Goal: Task Accomplishment & Management: Complete application form

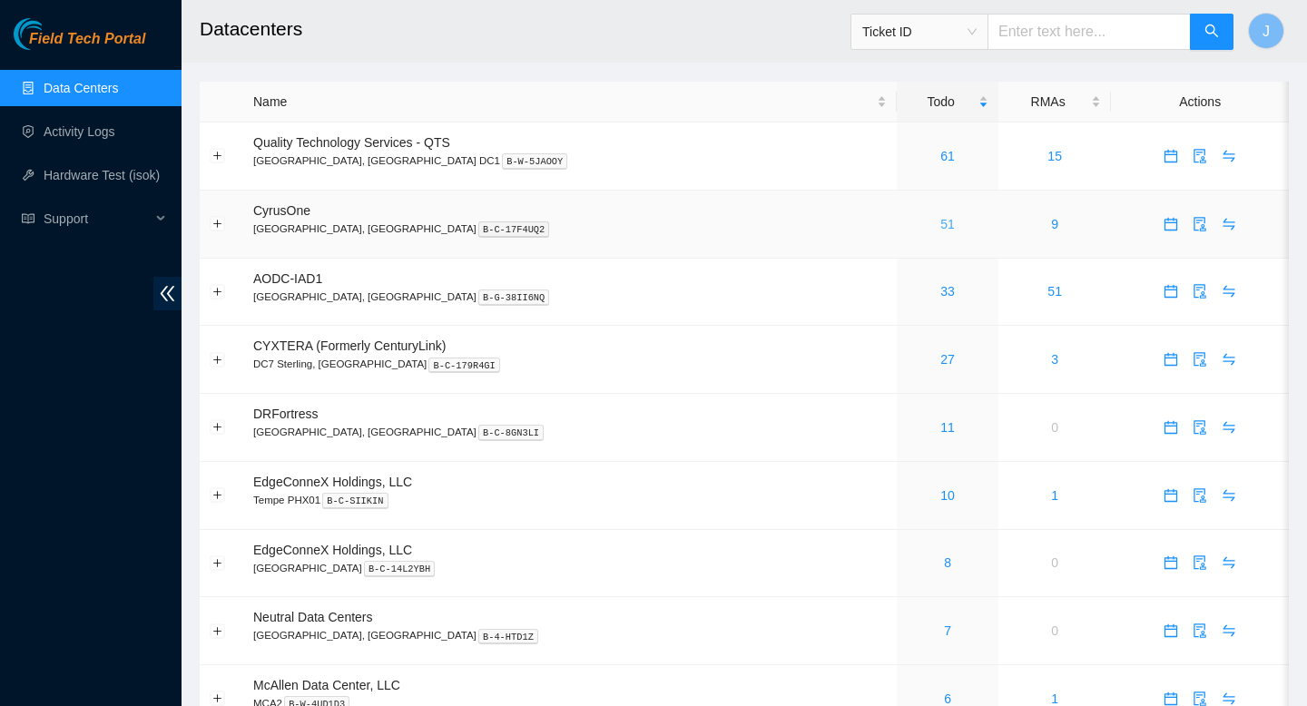
click at [940, 218] on link "51" at bounding box center [947, 224] width 15 height 15
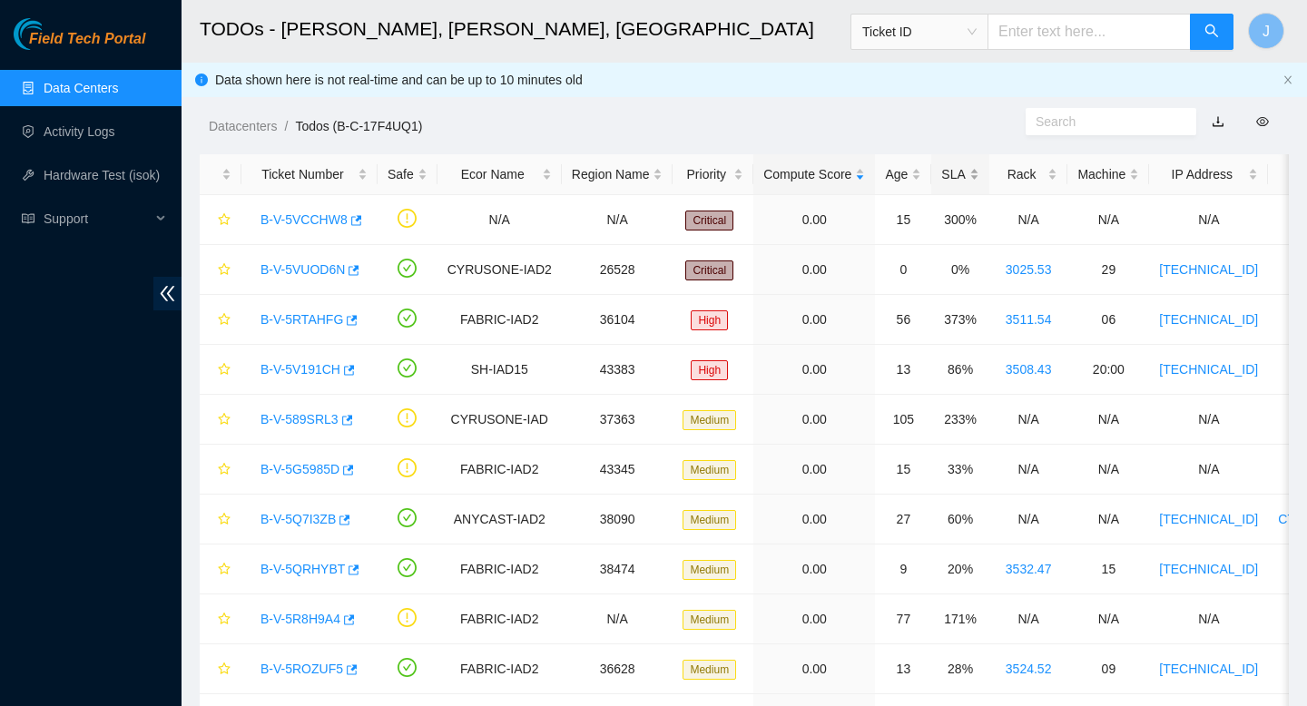
click at [979, 173] on div "SLA" at bounding box center [959, 174] width 37 height 20
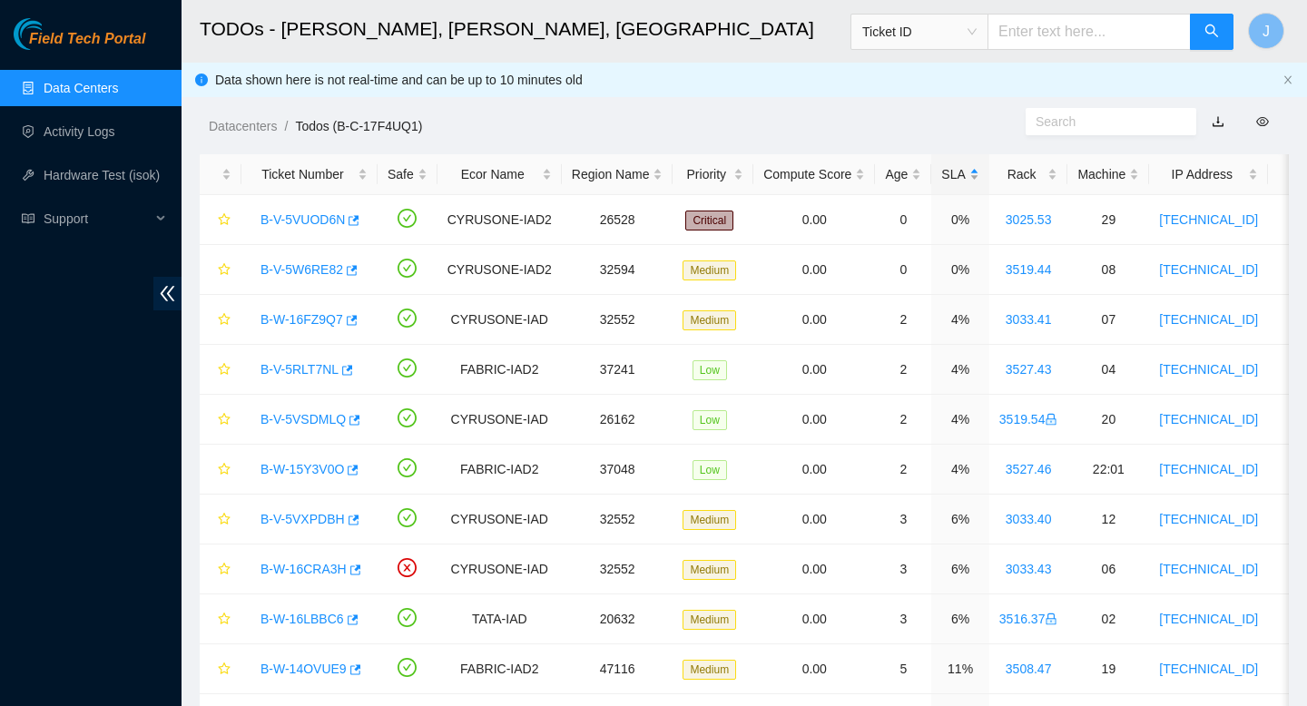
click at [979, 173] on div "SLA" at bounding box center [959, 174] width 37 height 20
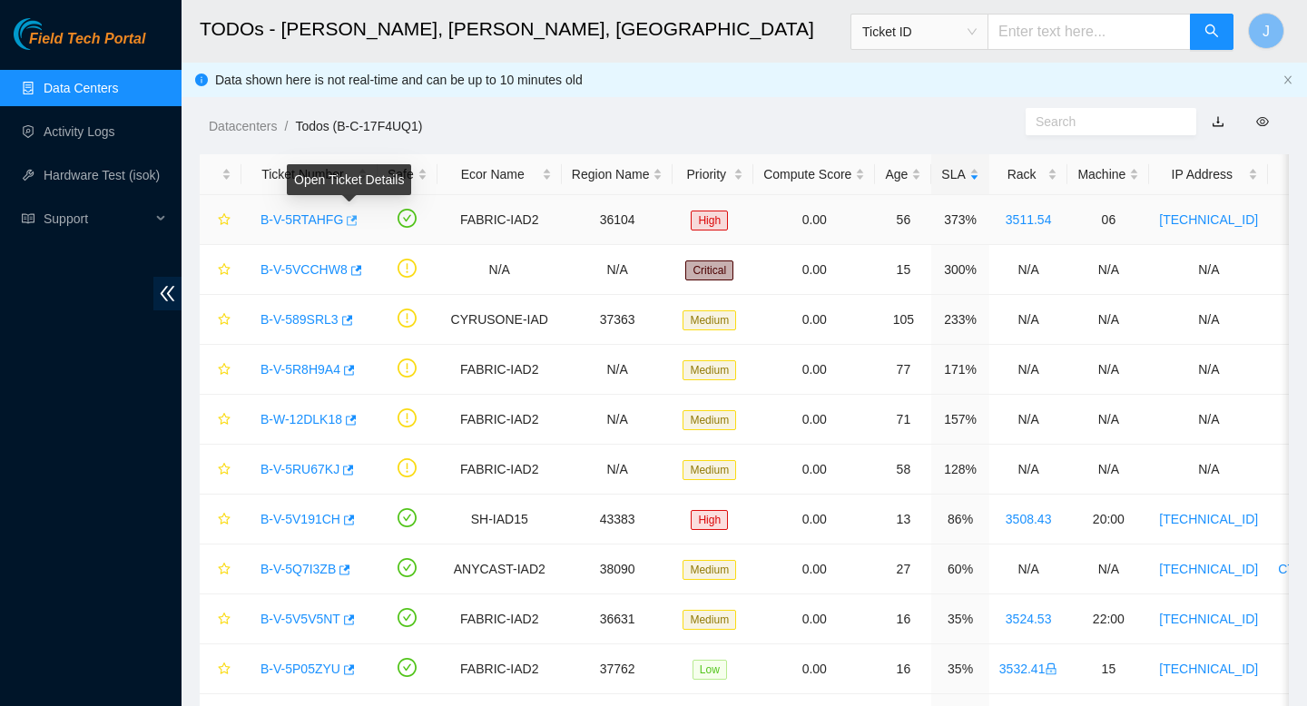
click at [355, 218] on icon "button" at bounding box center [352, 220] width 11 height 10
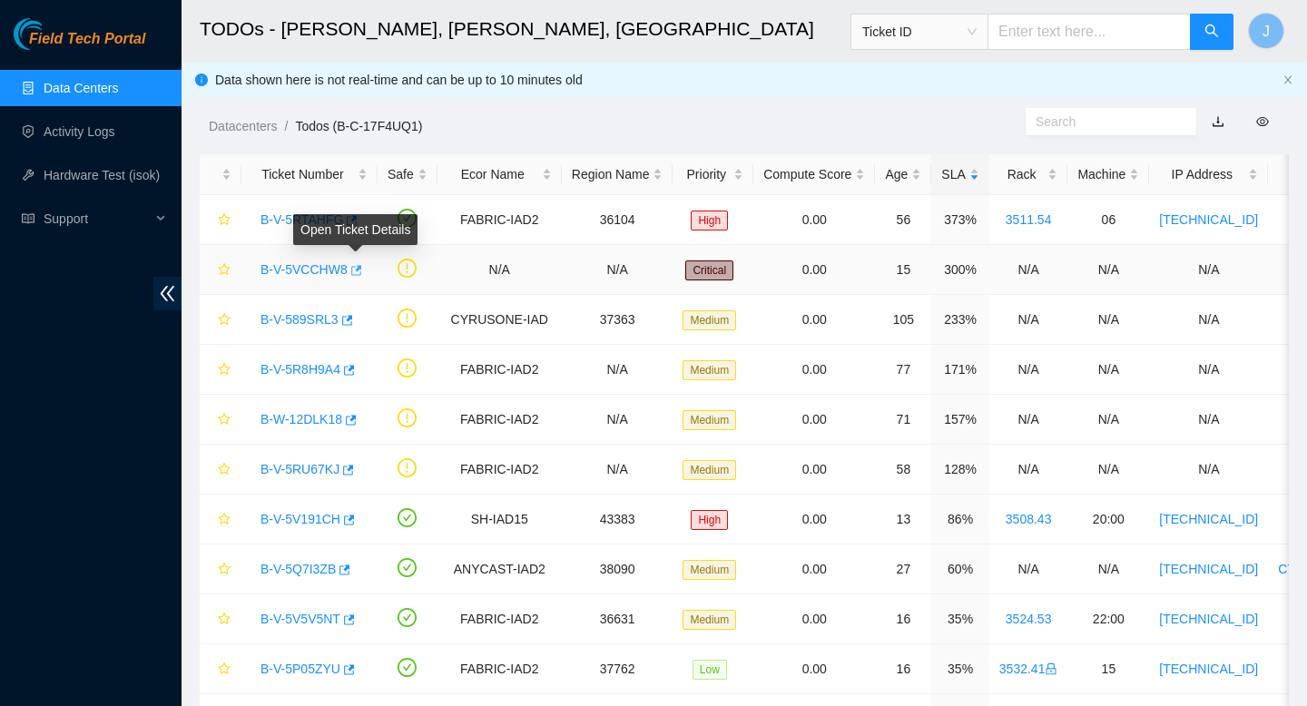
click at [361, 271] on icon "button" at bounding box center [355, 270] width 13 height 13
click at [92, 86] on link "Data Centers" at bounding box center [81, 88] width 74 height 15
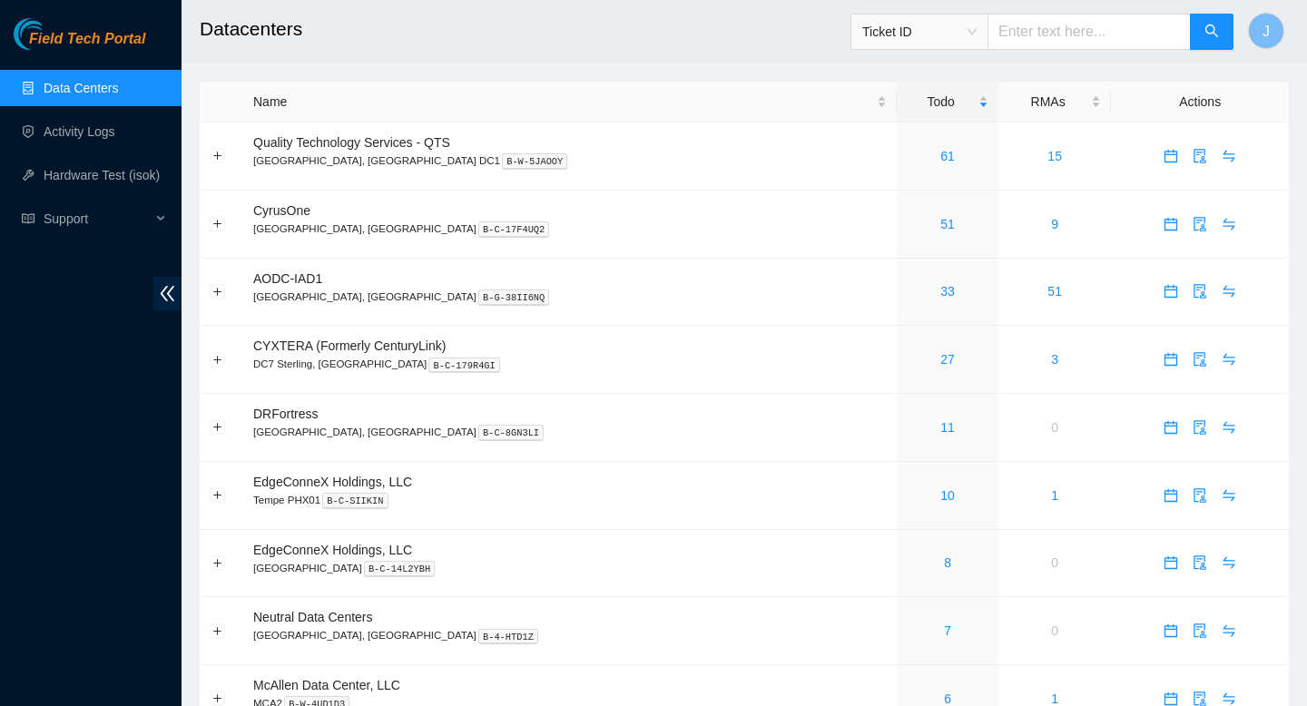
click at [1091, 29] on input "text" at bounding box center [1089, 32] width 203 height 36
paste input "3519.42"
click at [976, 39] on span "Ticket ID" at bounding box center [919, 31] width 114 height 27
type input "3519.42"
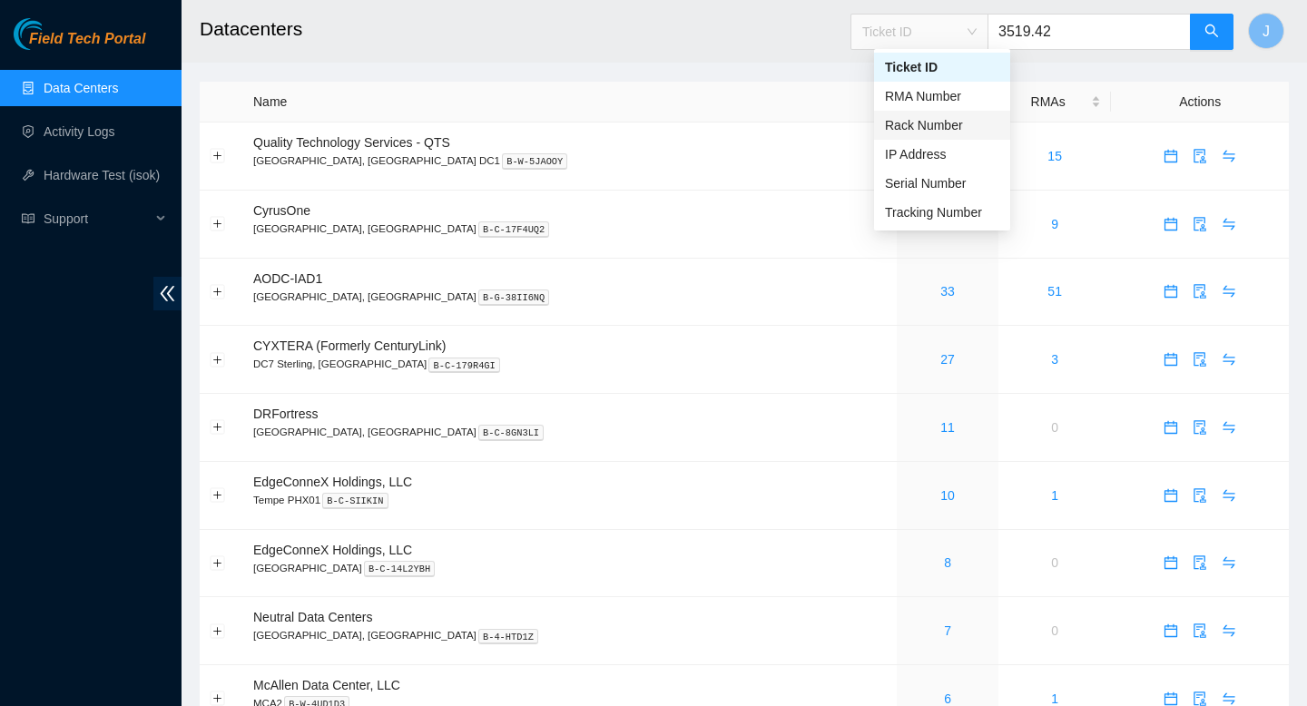
click at [921, 128] on div "Rack Number" at bounding box center [942, 125] width 114 height 20
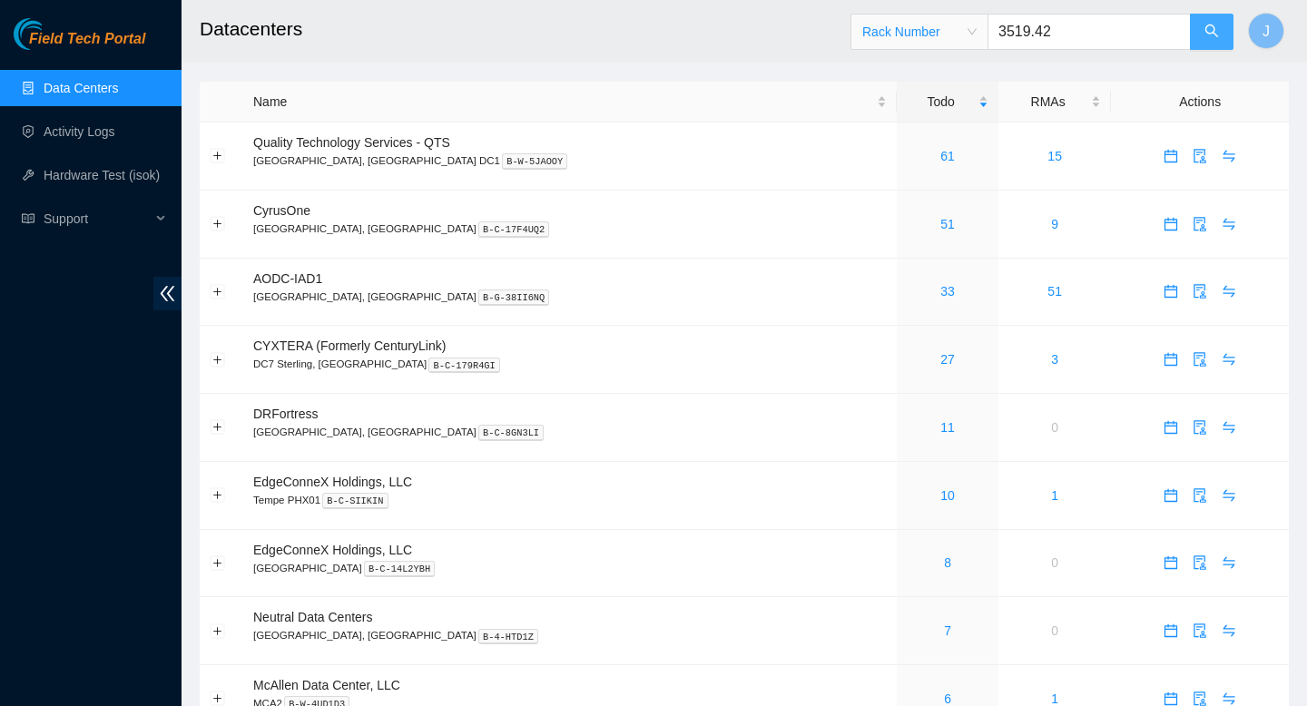
click at [1218, 34] on icon "search" at bounding box center [1212, 31] width 15 height 15
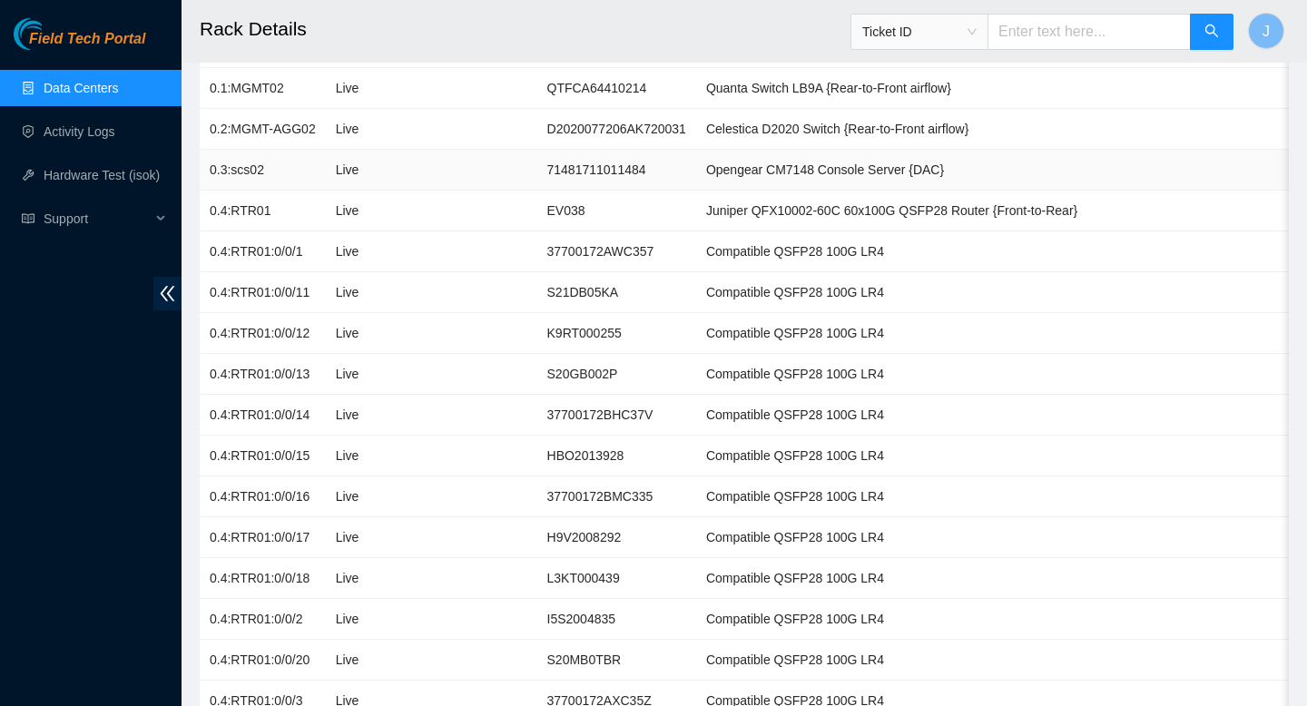
scroll to position [278, 0]
click at [69, 95] on link "Data Centers" at bounding box center [81, 88] width 74 height 15
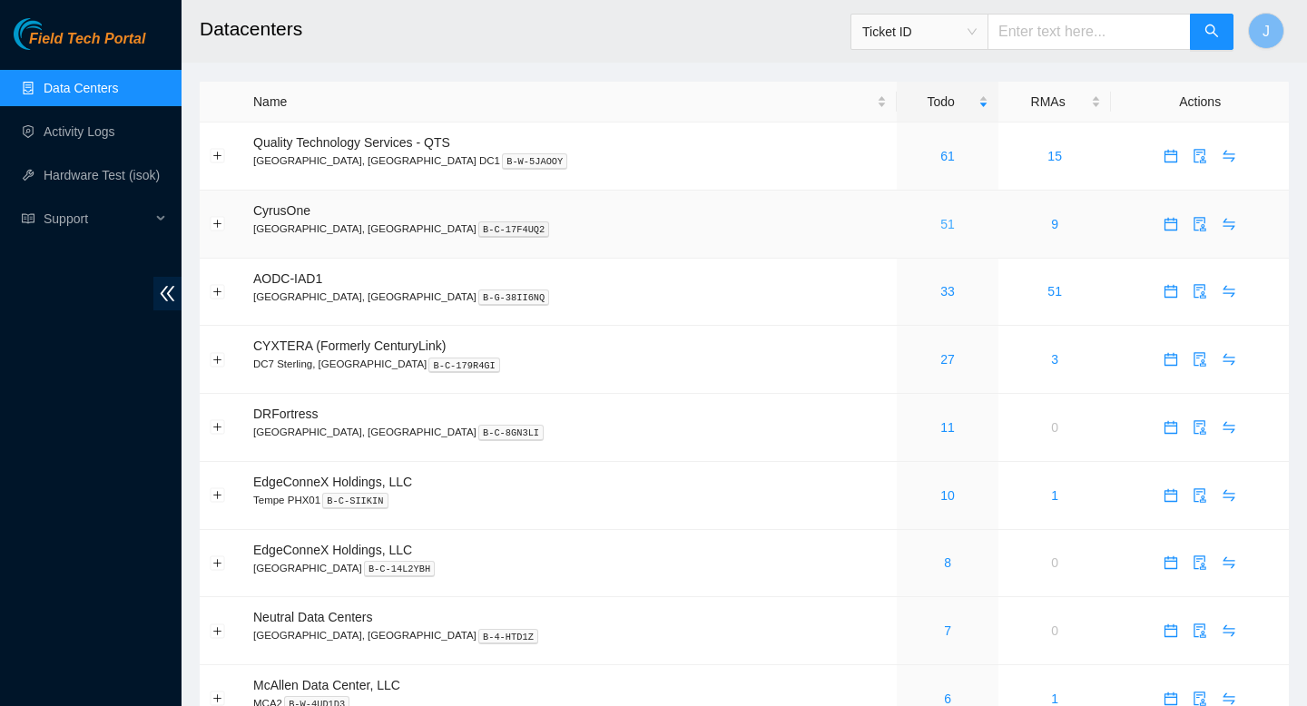
click at [940, 231] on link "51" at bounding box center [947, 224] width 15 height 15
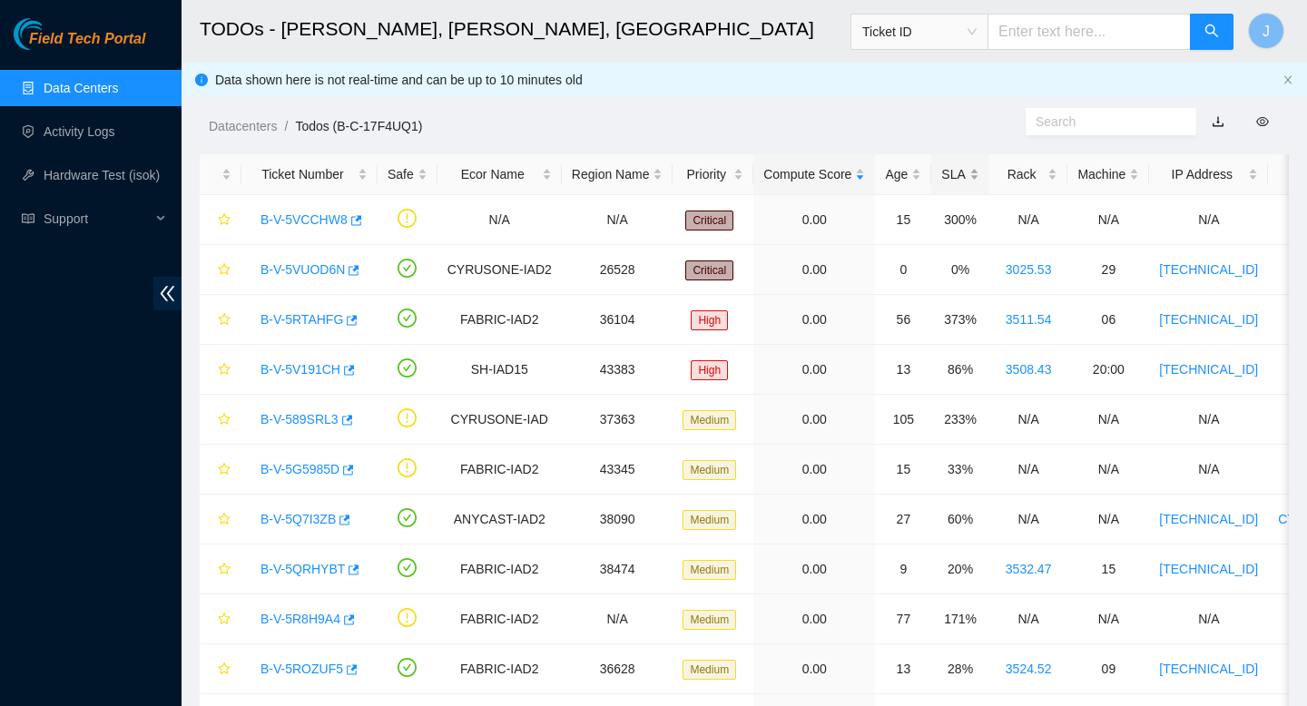
click at [979, 175] on div "SLA" at bounding box center [959, 174] width 37 height 20
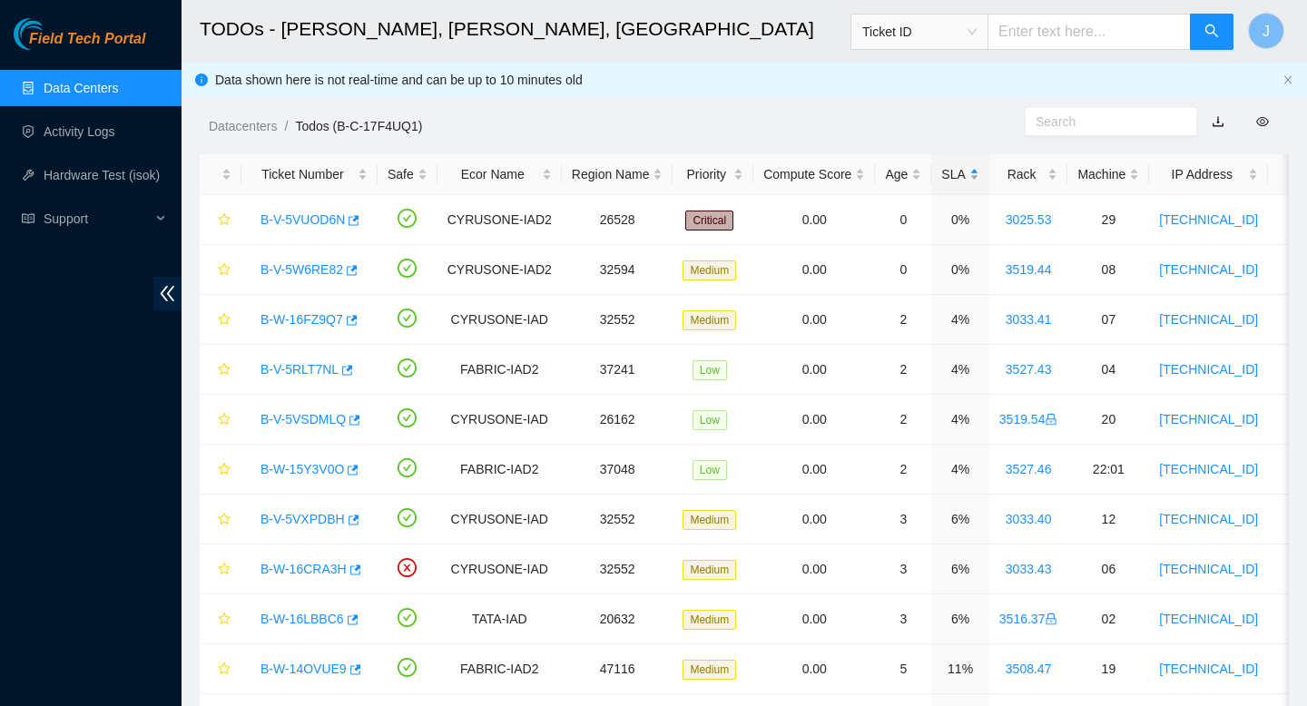
click at [979, 175] on div "SLA" at bounding box center [959, 174] width 37 height 20
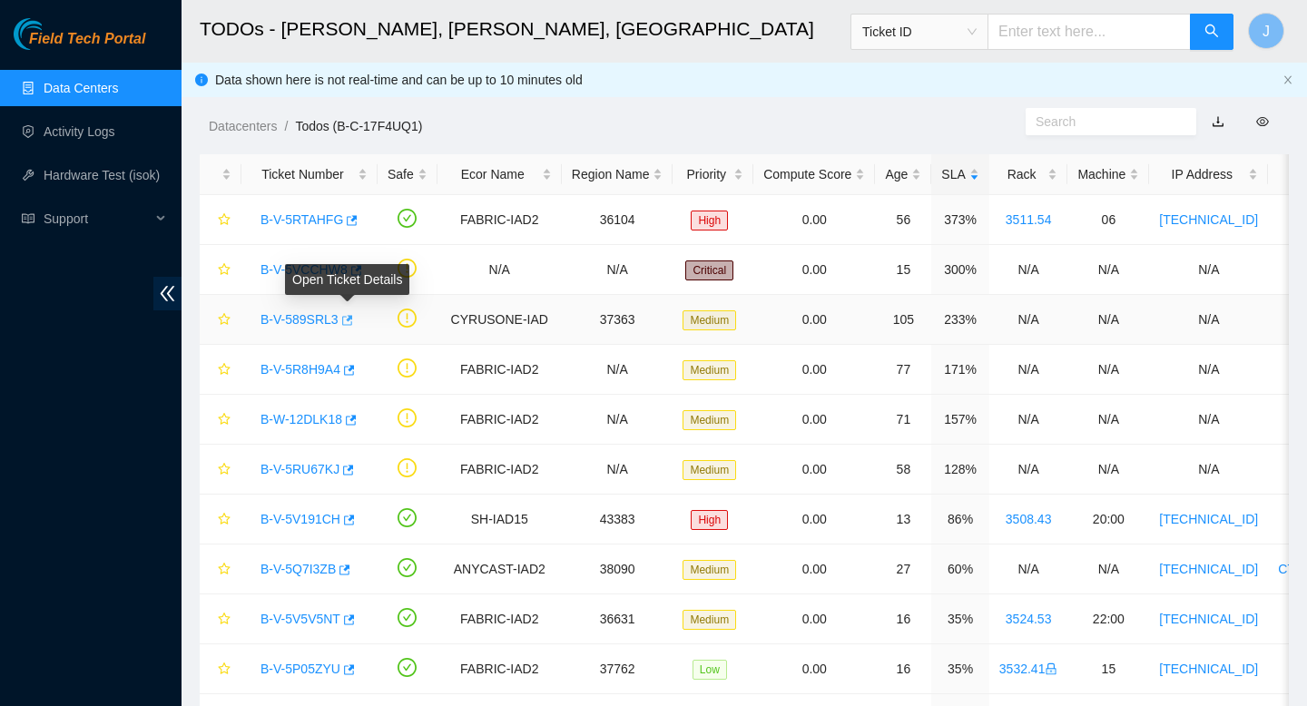
click at [352, 326] on icon "button" at bounding box center [346, 320] width 13 height 13
click at [349, 320] on icon "button" at bounding box center [346, 320] width 13 height 13
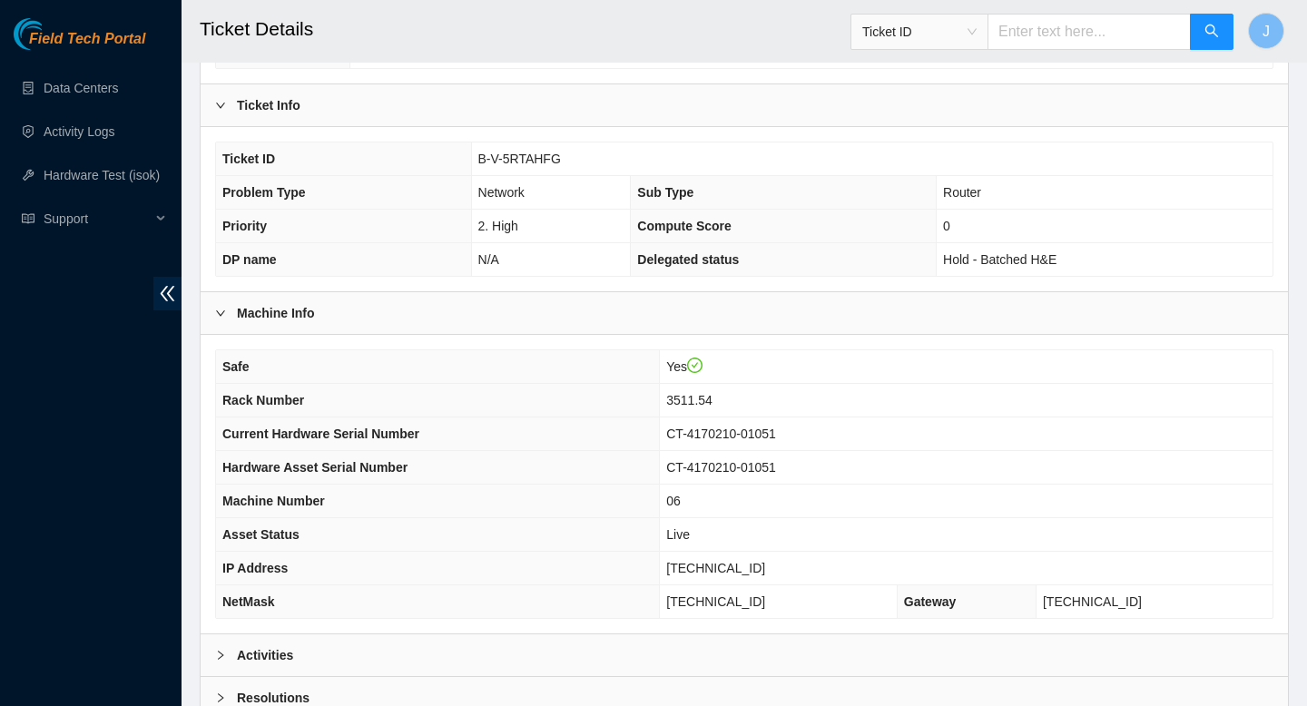
scroll to position [466, 0]
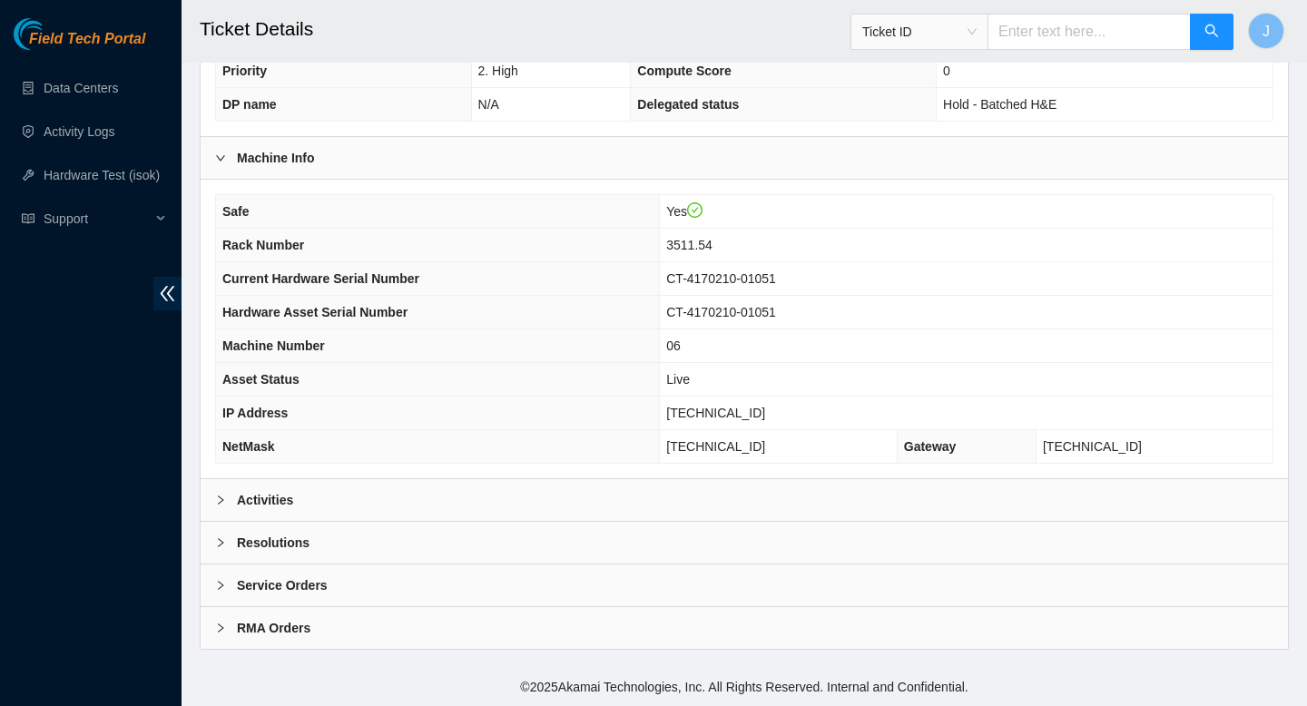
click at [521, 504] on div "Activities" at bounding box center [745, 500] width 1088 height 42
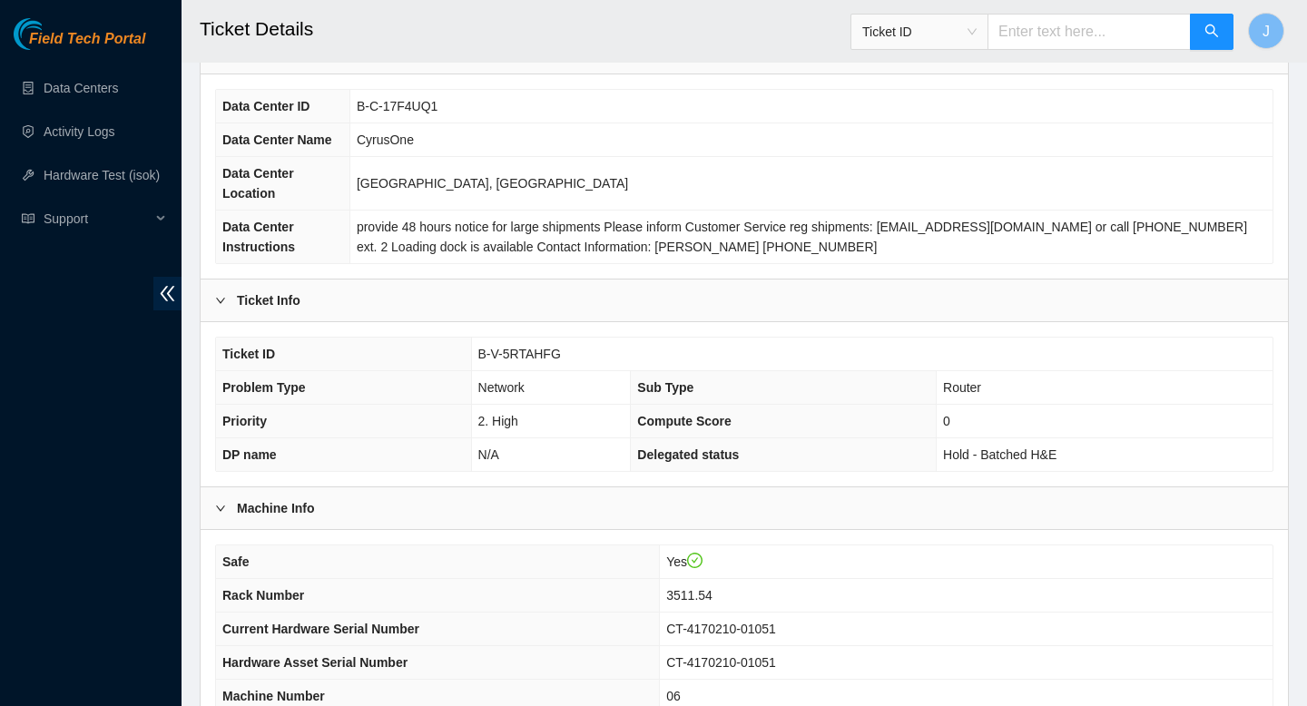
scroll to position [109, 0]
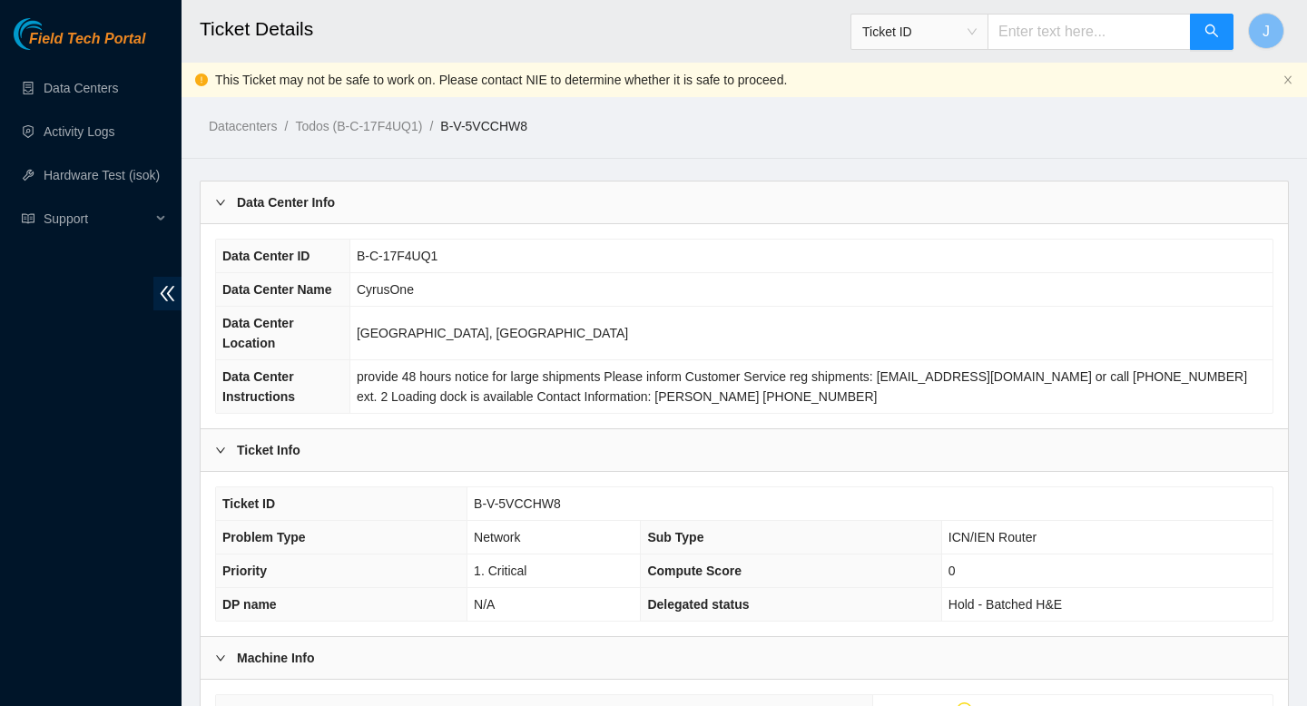
scroll to position [500, 0]
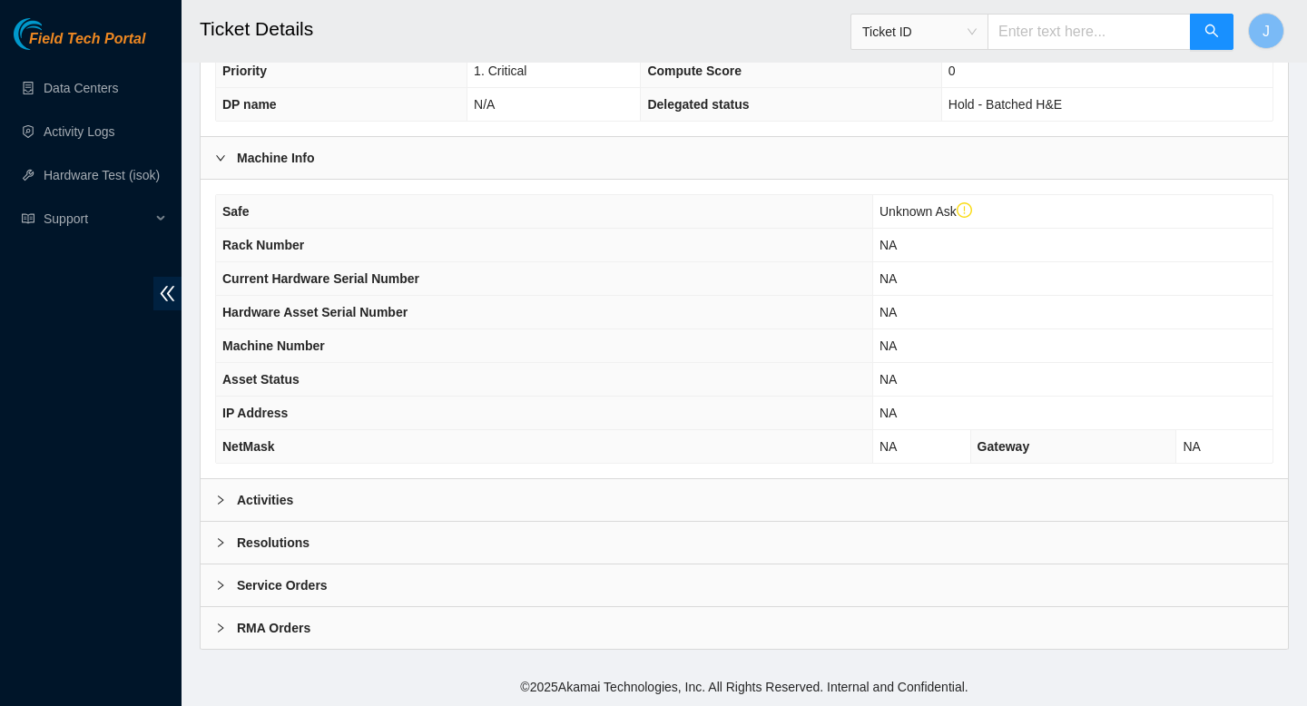
click at [622, 507] on div "Activities" at bounding box center [745, 500] width 1088 height 42
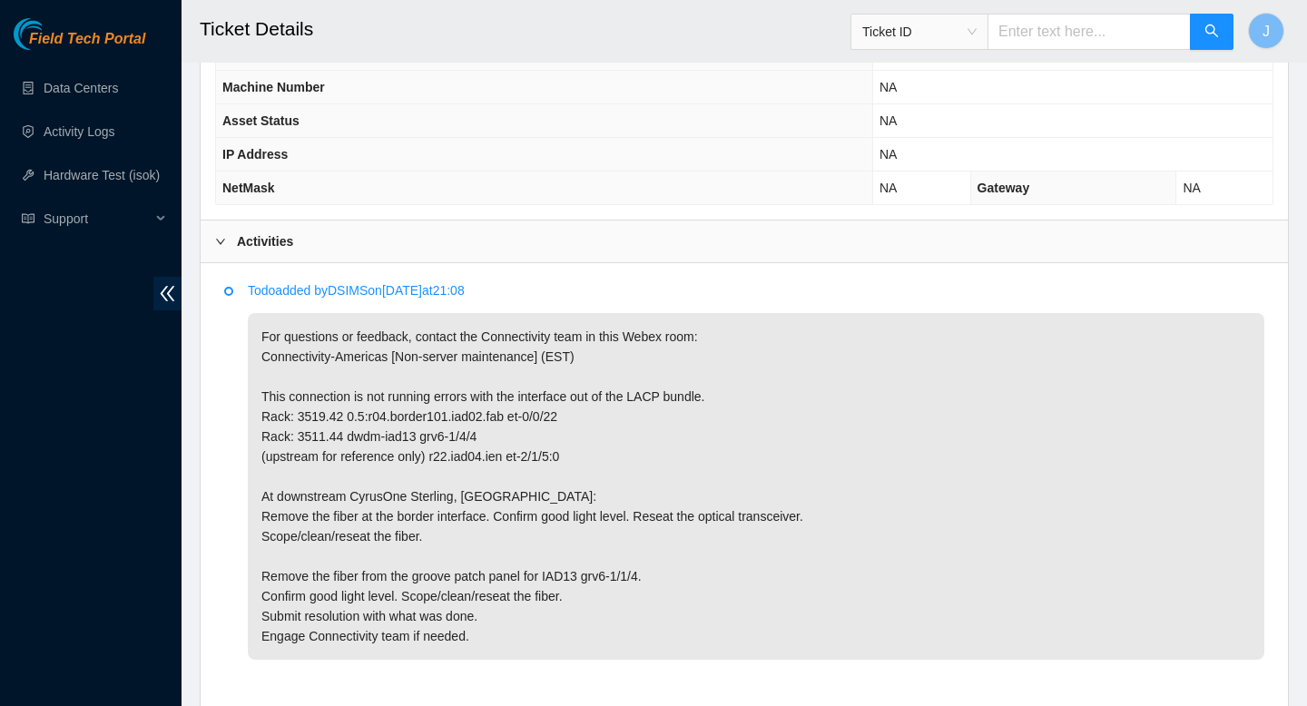
scroll to position [763, 0]
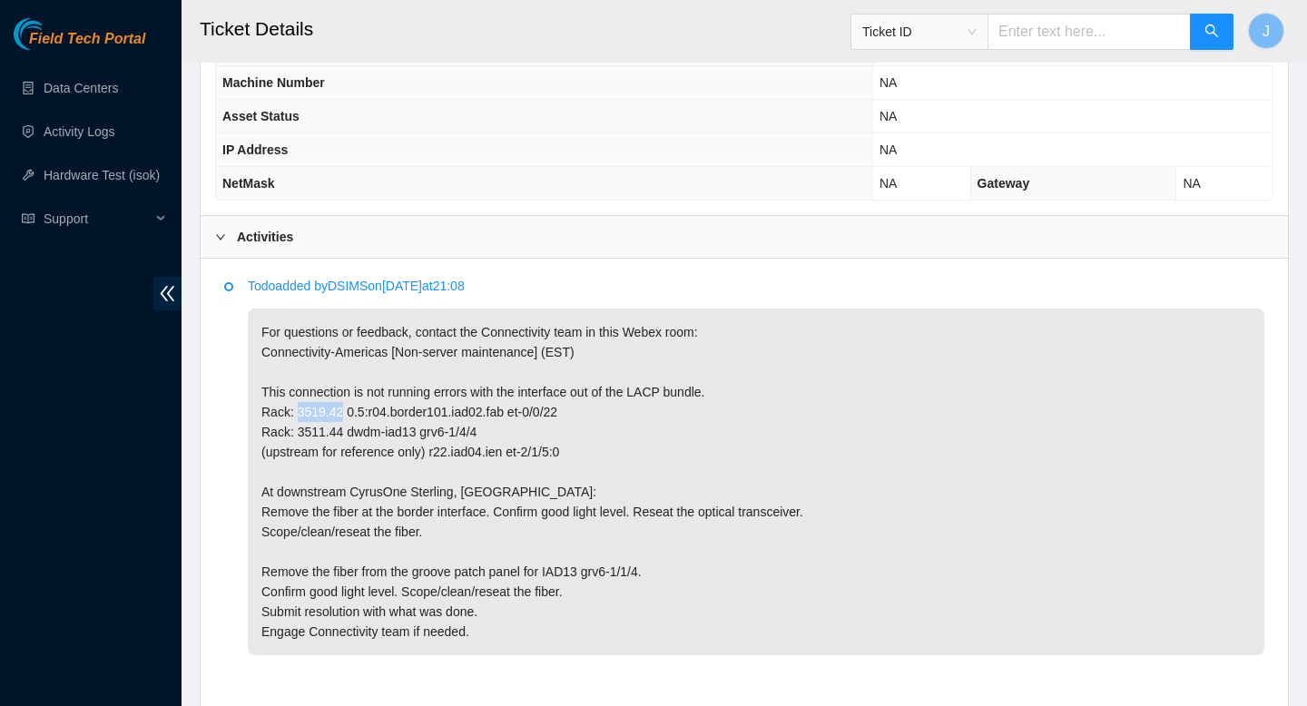
drag, startPoint x: 347, startPoint y: 414, endPoint x: 299, endPoint y: 417, distance: 48.2
click at [299, 417] on p "For questions or feedback, contact the Connectivity team in this Webex room: Co…" at bounding box center [756, 482] width 1017 height 347
copy p "3519.42"
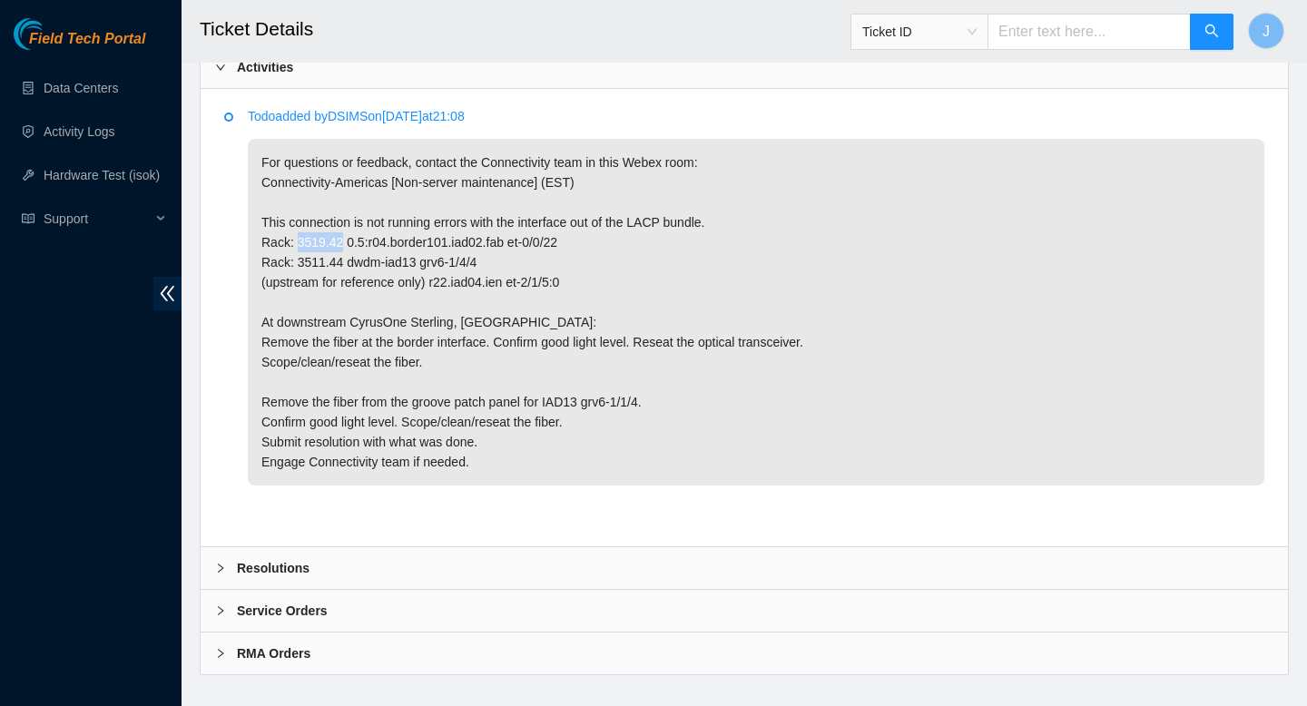
scroll to position [935, 0]
click at [444, 256] on p "For questions or feedback, contact the Connectivity team in this Webex room: Co…" at bounding box center [756, 310] width 1017 height 347
drag, startPoint x: 499, startPoint y: 261, endPoint x: 250, endPoint y: 264, distance: 249.7
click at [250, 264] on p "For questions or feedback, contact the Connectivity team in this Webex room: Co…" at bounding box center [756, 310] width 1017 height 347
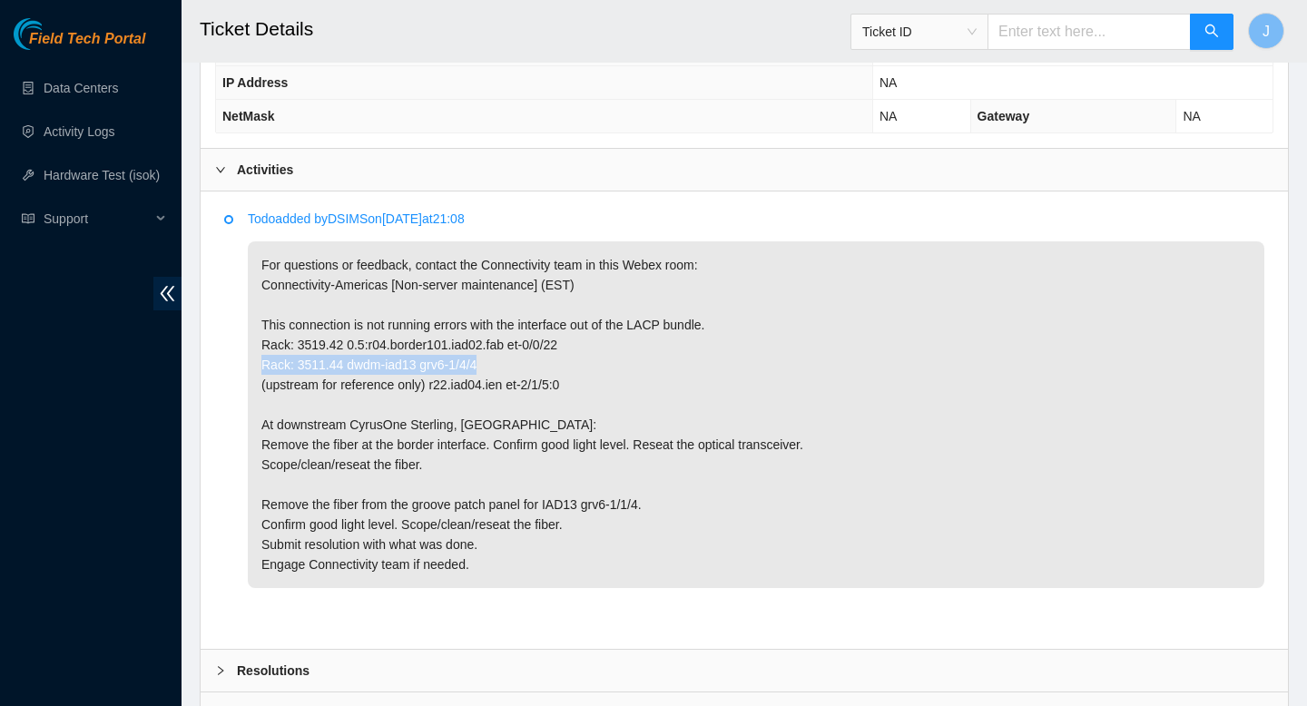
scroll to position [825, 0]
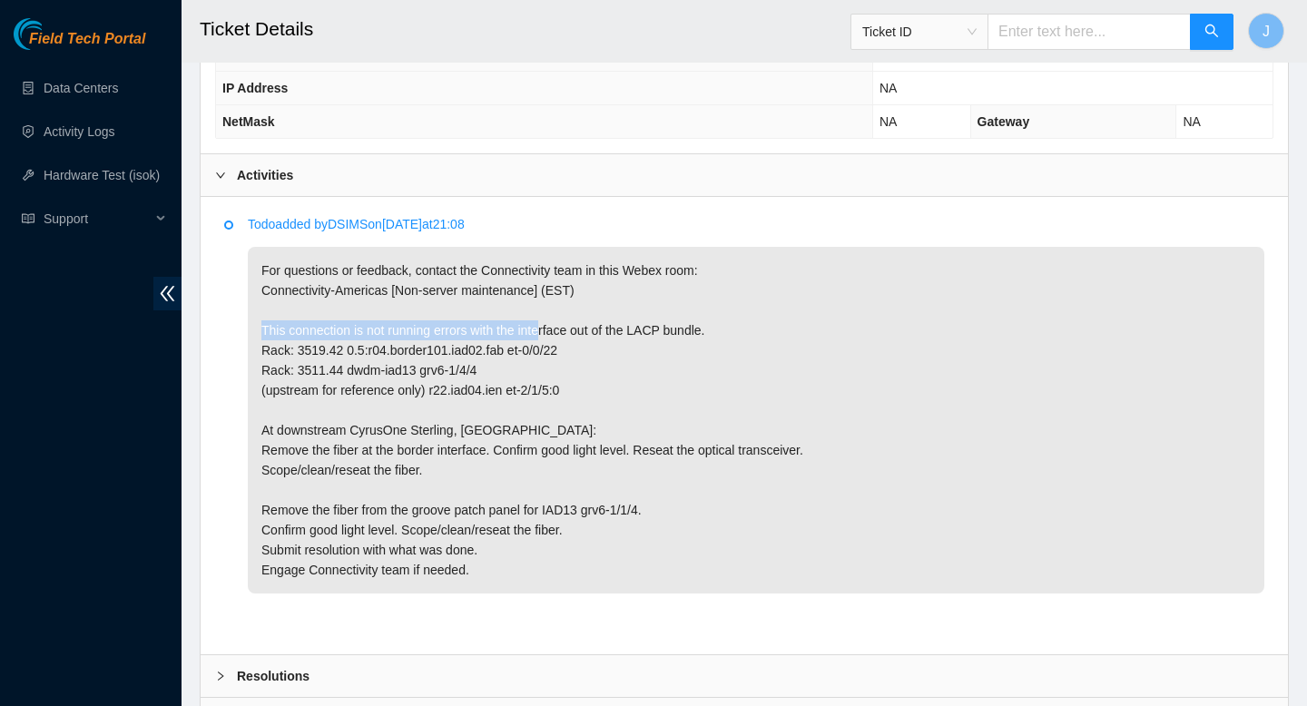
drag, startPoint x: 550, startPoint y: 329, endPoint x: 704, endPoint y: 304, distance: 155.4
click at [704, 304] on p "For questions or feedback, contact the Connectivity team in this Webex room: Co…" at bounding box center [756, 420] width 1017 height 347
click at [517, 450] on p "For questions or feedback, contact the Connectivity team in this Webex room: Co…" at bounding box center [756, 420] width 1017 height 347
drag, startPoint x: 501, startPoint y: 449, endPoint x: 758, endPoint y: 441, distance: 257.0
click at [758, 441] on p "For questions or feedback, contact the Connectivity team in this Webex room: Co…" at bounding box center [756, 420] width 1017 height 347
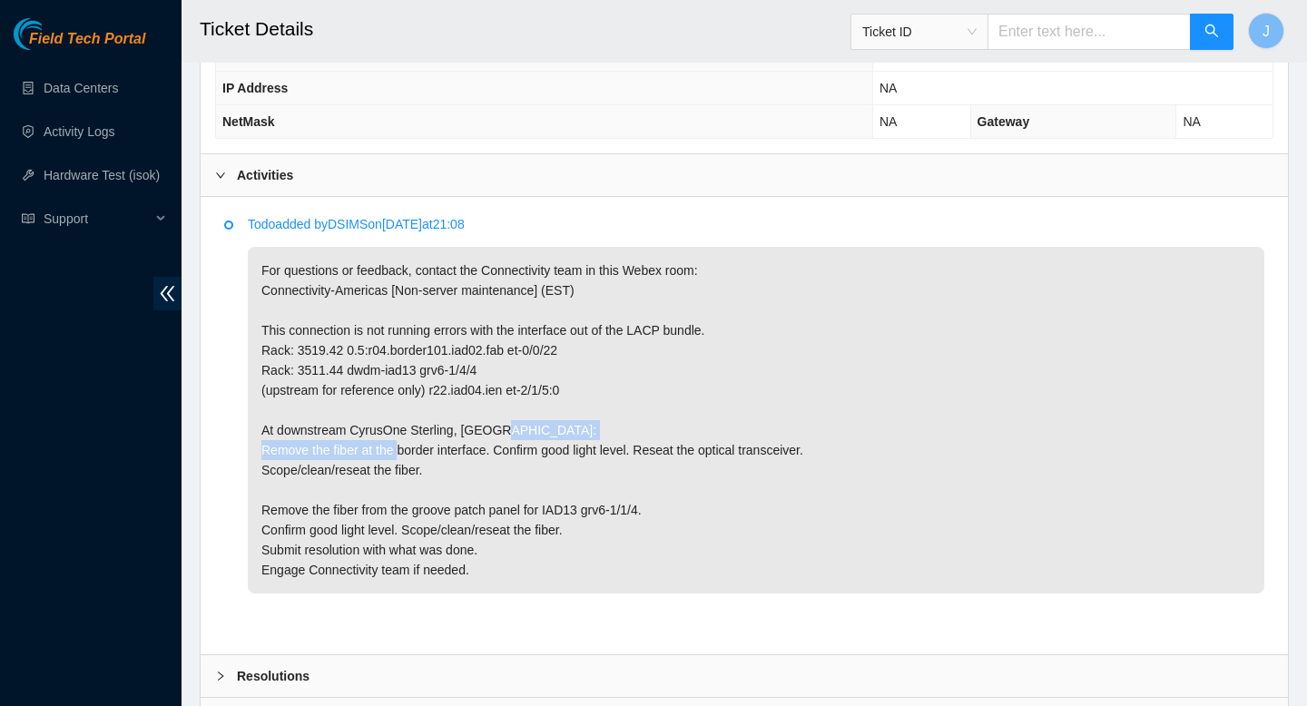
drag, startPoint x: 268, startPoint y: 459, endPoint x: 490, endPoint y: 441, distance: 223.2
click at [490, 441] on p "For questions or feedback, contact the Connectivity team in this Webex room: Co…" at bounding box center [756, 420] width 1017 height 347
click at [425, 346] on p "For questions or feedback, contact the Connectivity team in this Webex room: Co…" at bounding box center [756, 420] width 1017 height 347
click at [425, 350] on p "For questions or feedback, contact the Connectivity team in this Webex room: Co…" at bounding box center [756, 420] width 1017 height 347
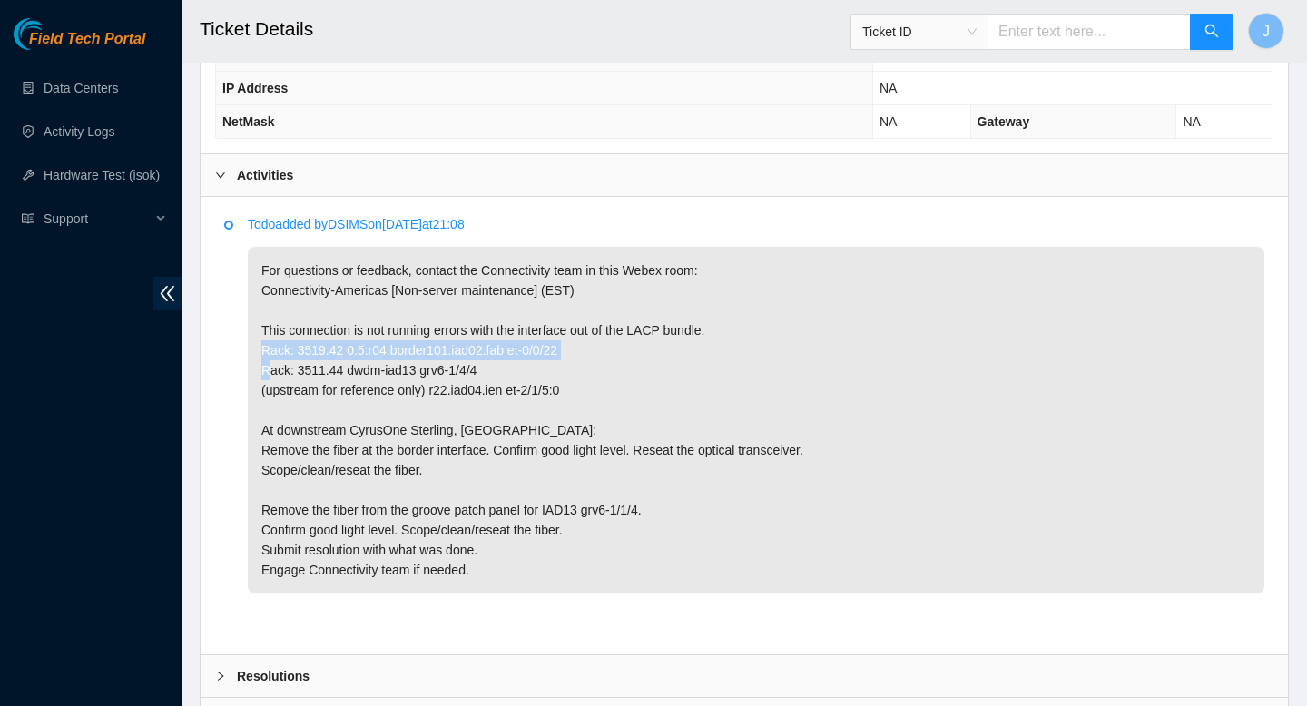
click at [425, 350] on p "For questions or feedback, contact the Connectivity team in this Webex room: Co…" at bounding box center [756, 420] width 1017 height 347
click at [507, 340] on p "For questions or feedback, contact the Connectivity team in this Webex room: Co…" at bounding box center [756, 420] width 1017 height 347
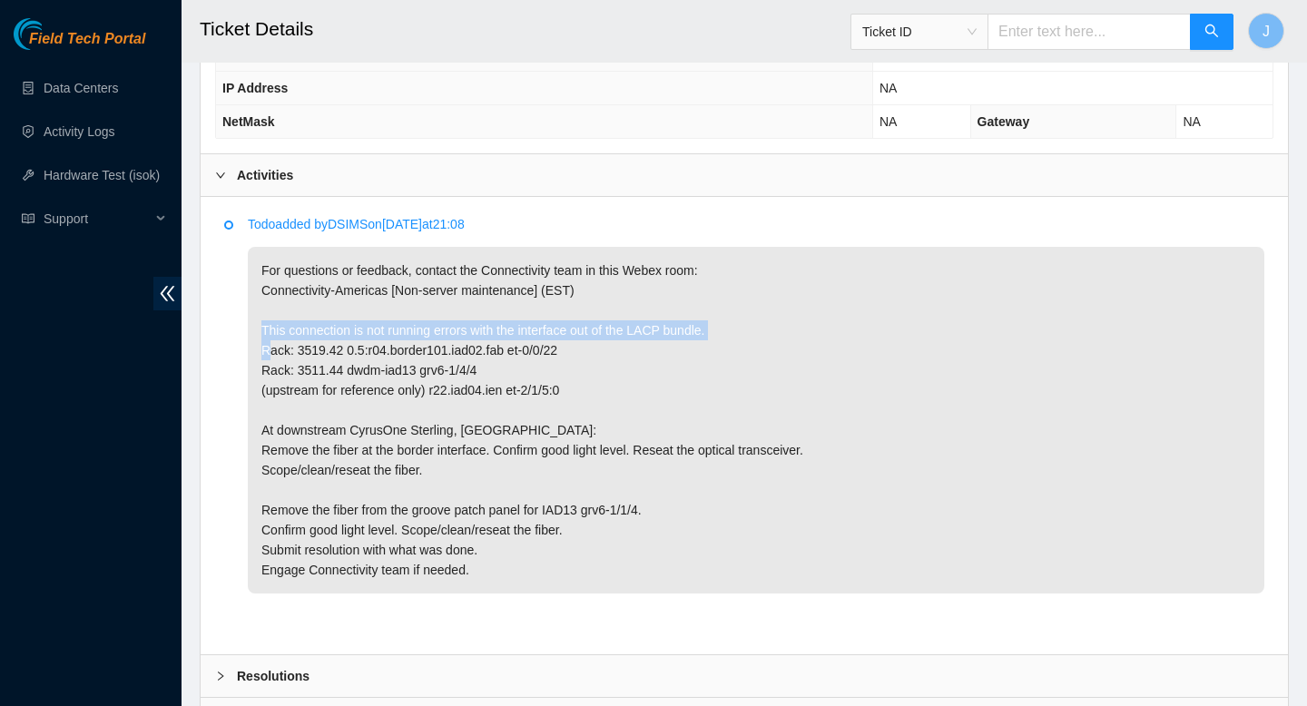
click at [507, 340] on p "For questions or feedback, contact the Connectivity team in this Webex room: Co…" at bounding box center [756, 420] width 1017 height 347
click at [452, 364] on p "For questions or feedback, contact the Connectivity team in this Webex room: Co…" at bounding box center [756, 420] width 1017 height 347
click at [460, 352] on p "For questions or feedback, contact the Connectivity team in this Webex room: Co…" at bounding box center [756, 420] width 1017 height 347
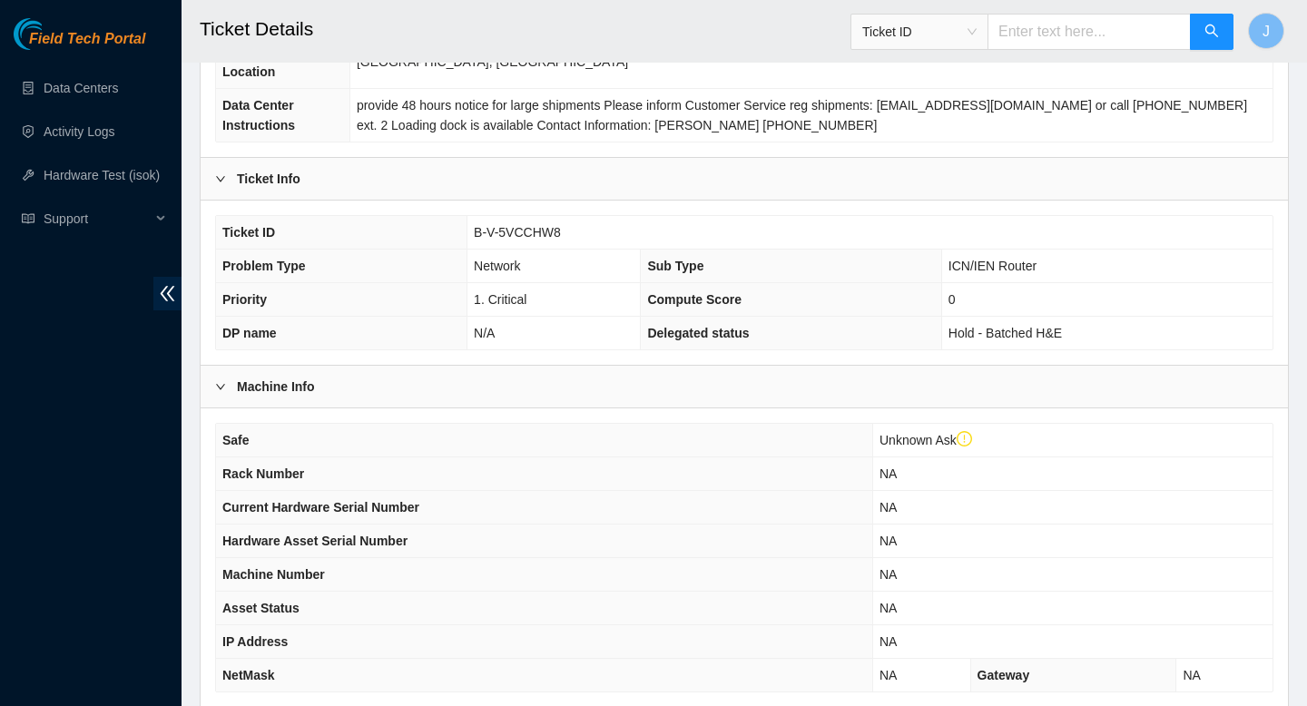
scroll to position [253, 0]
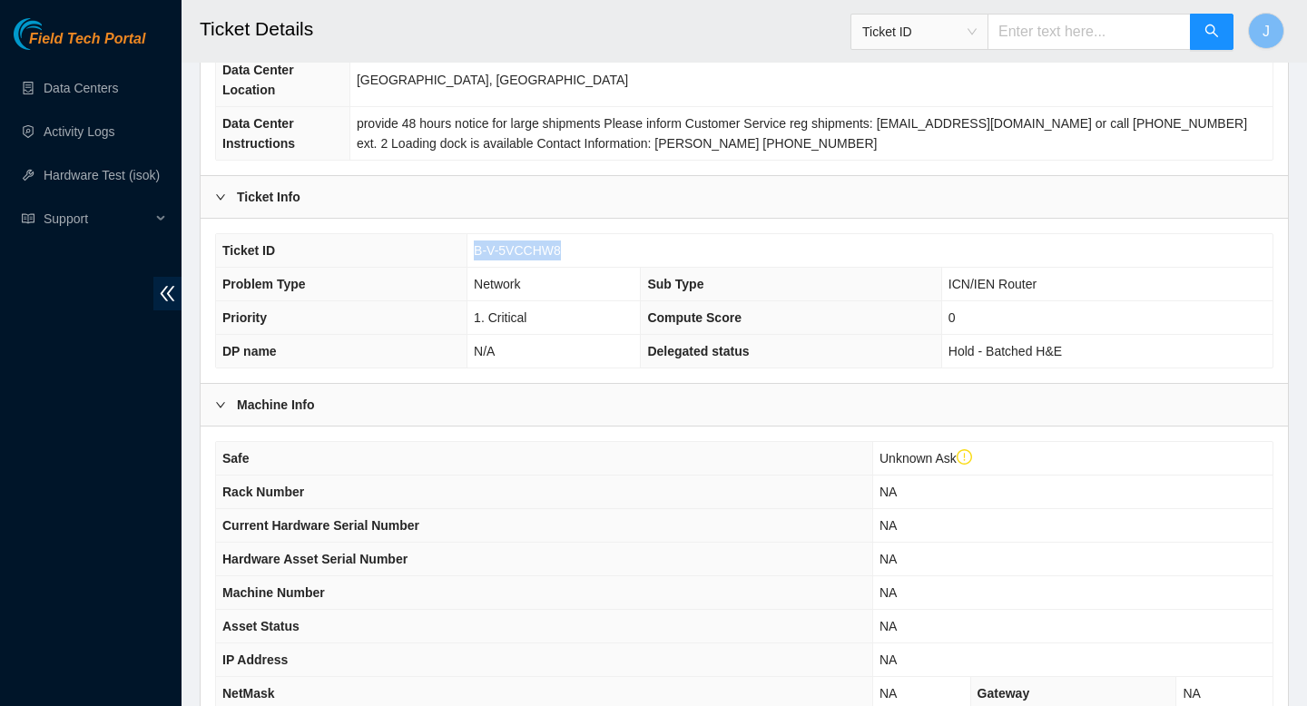
drag, startPoint x: 572, startPoint y: 251, endPoint x: 467, endPoint y: 254, distance: 105.3
click at [468, 254] on td "B-V-5VCCHW8" at bounding box center [870, 251] width 805 height 34
copy span "B-V-5VCCHW8"
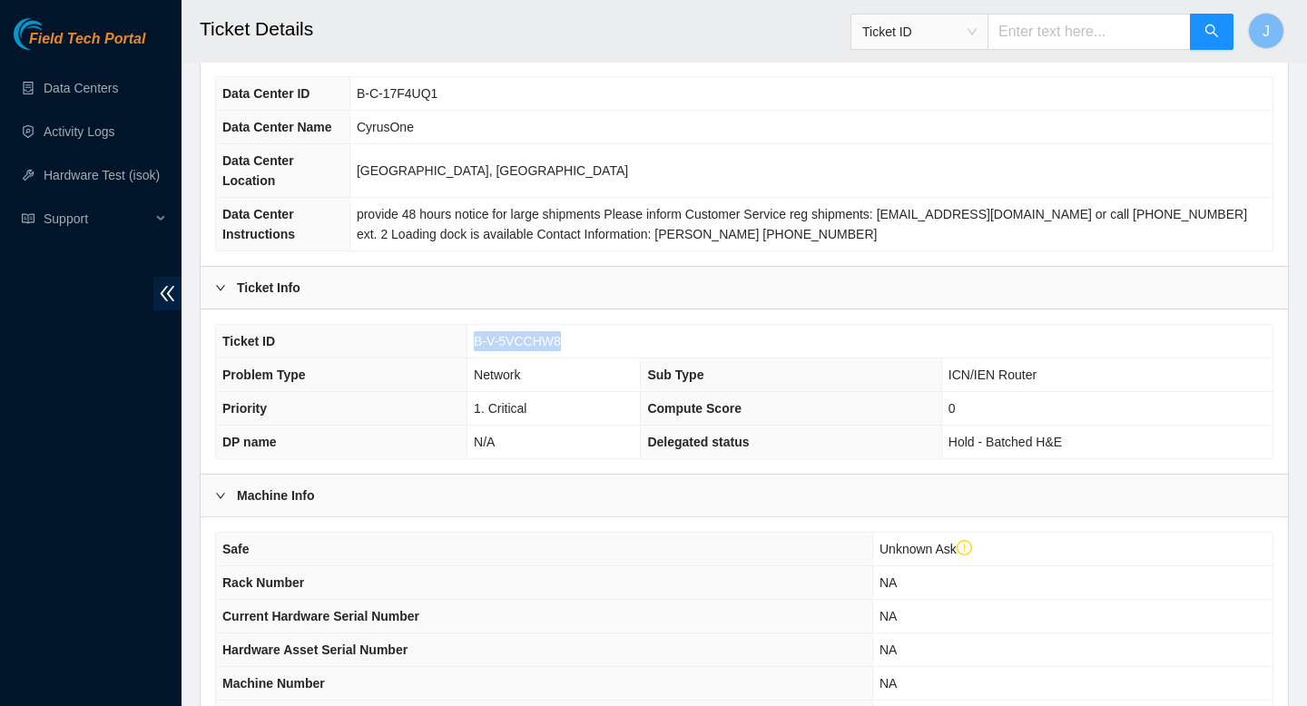
scroll to position [160, 0]
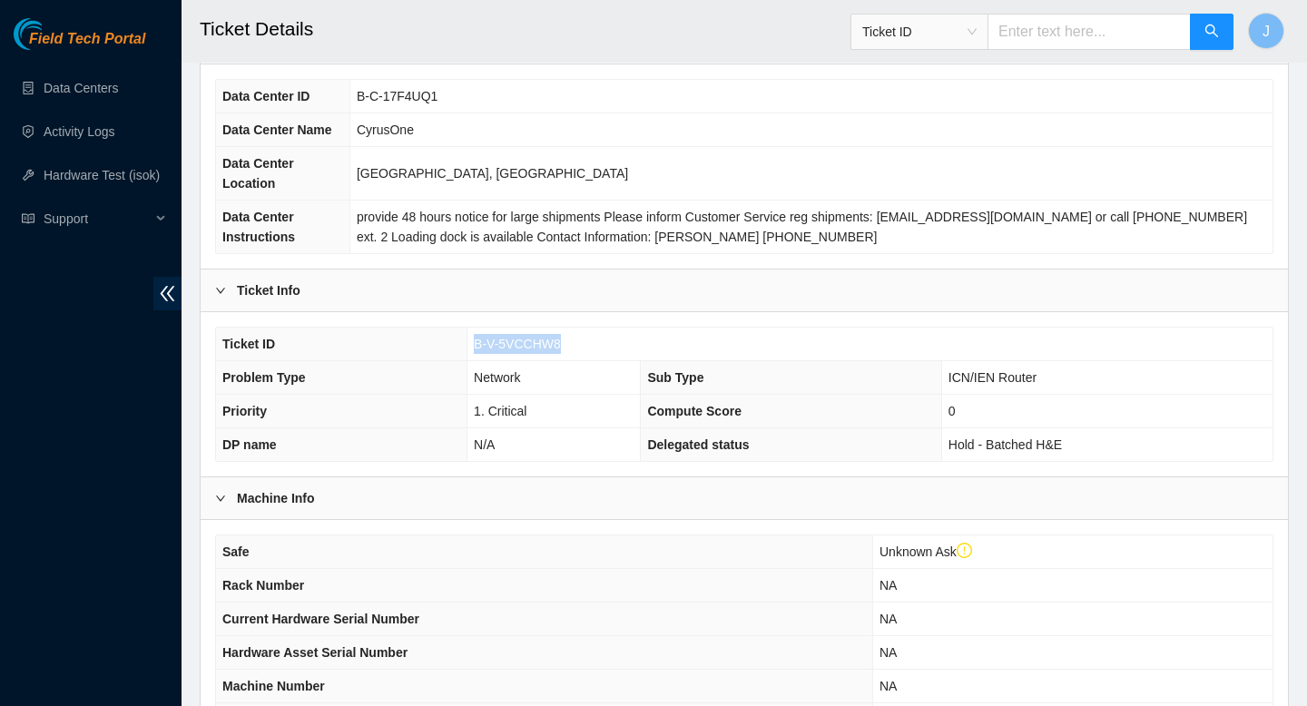
copy span "B-V-5VCCHW8"
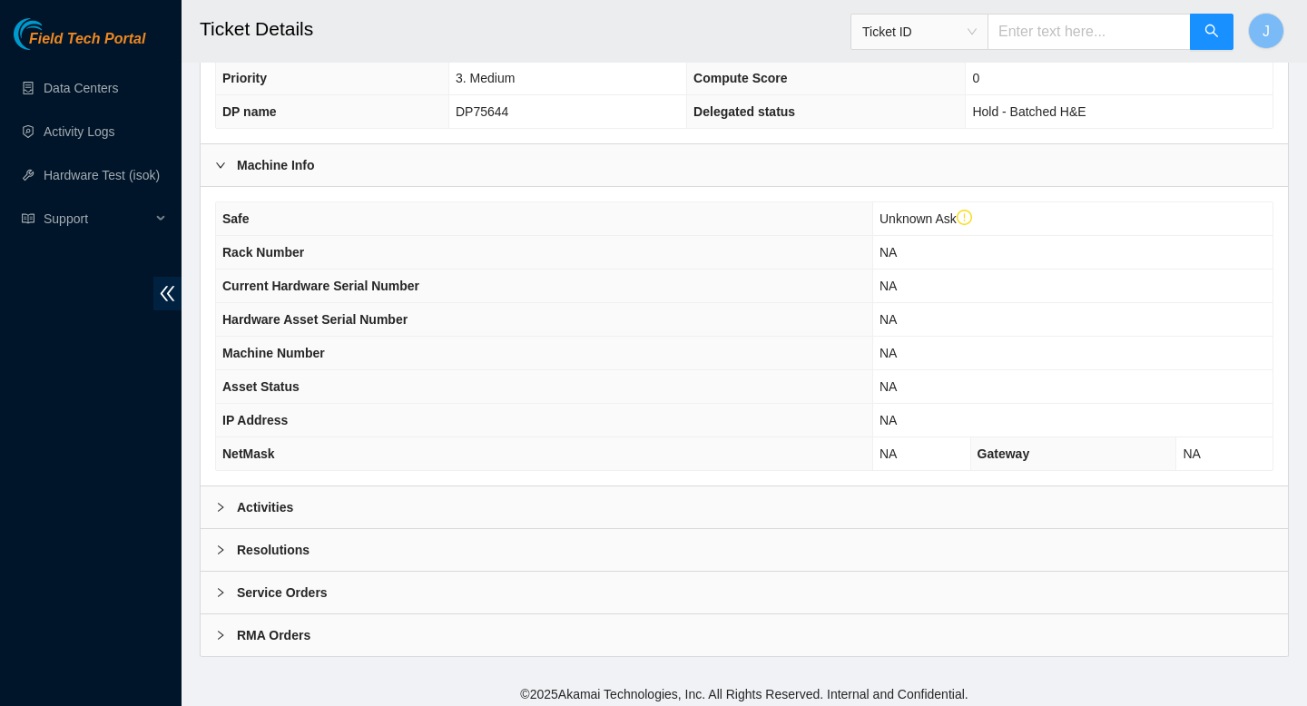
scroll to position [500, 0]
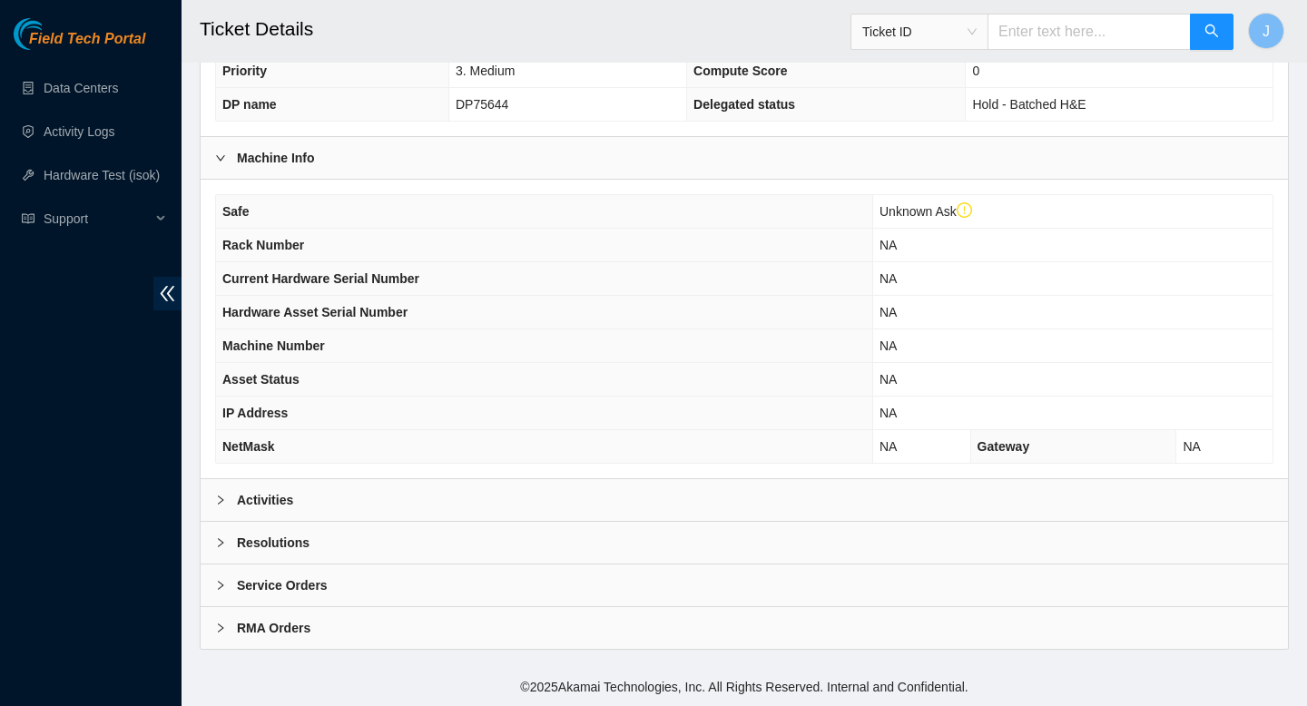
click at [606, 497] on div "Activities" at bounding box center [745, 500] width 1088 height 42
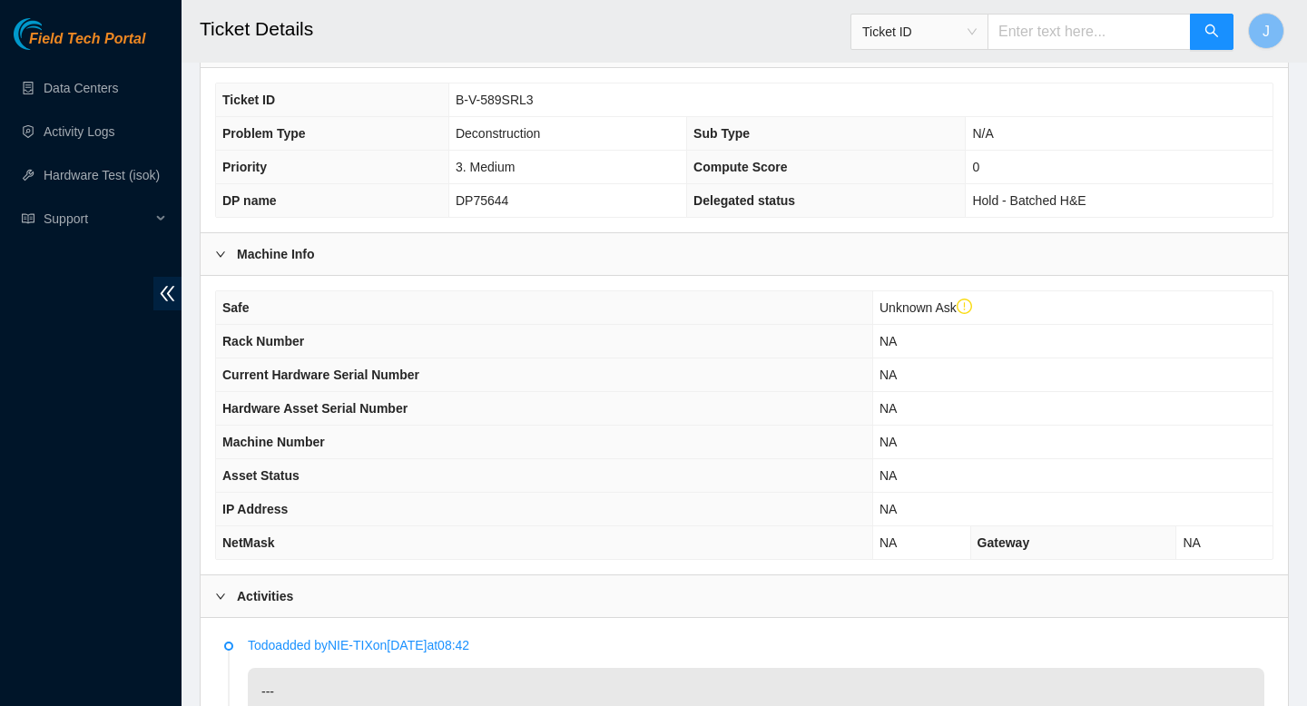
scroll to position [0, 0]
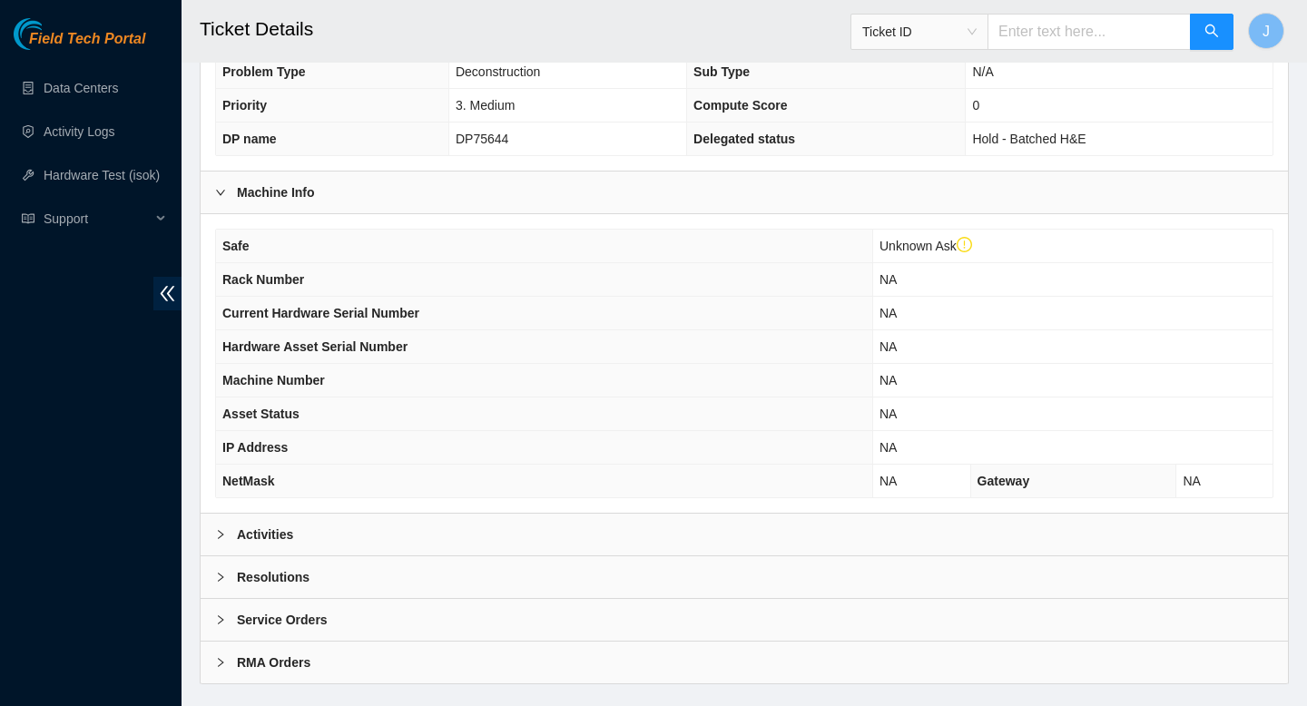
scroll to position [500, 0]
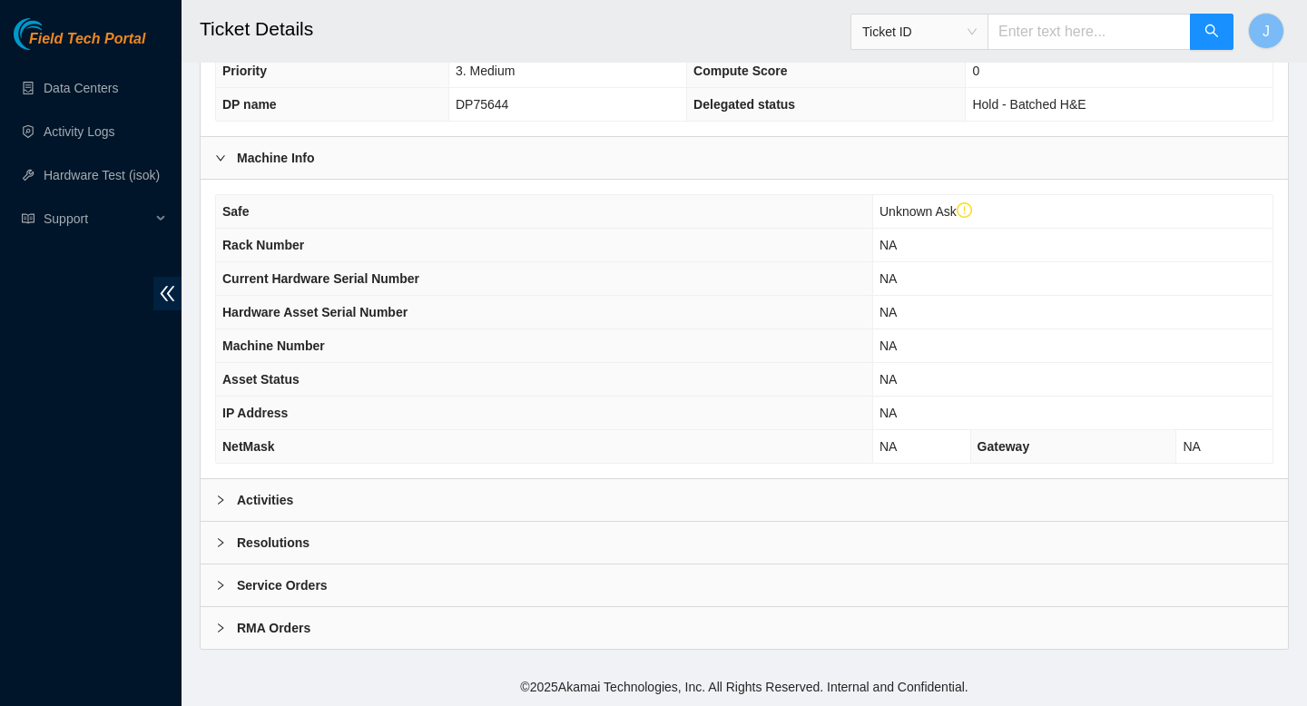
click at [524, 502] on div "Activities" at bounding box center [745, 500] width 1088 height 42
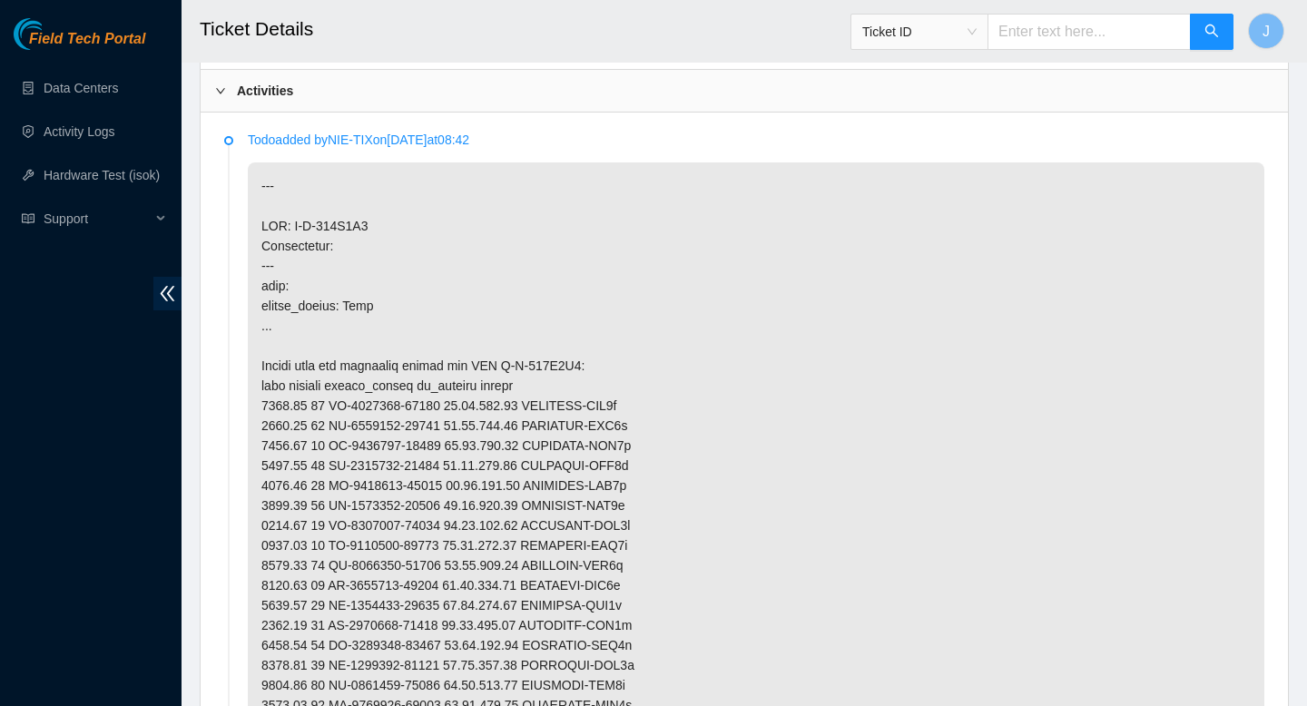
scroll to position [907, 0]
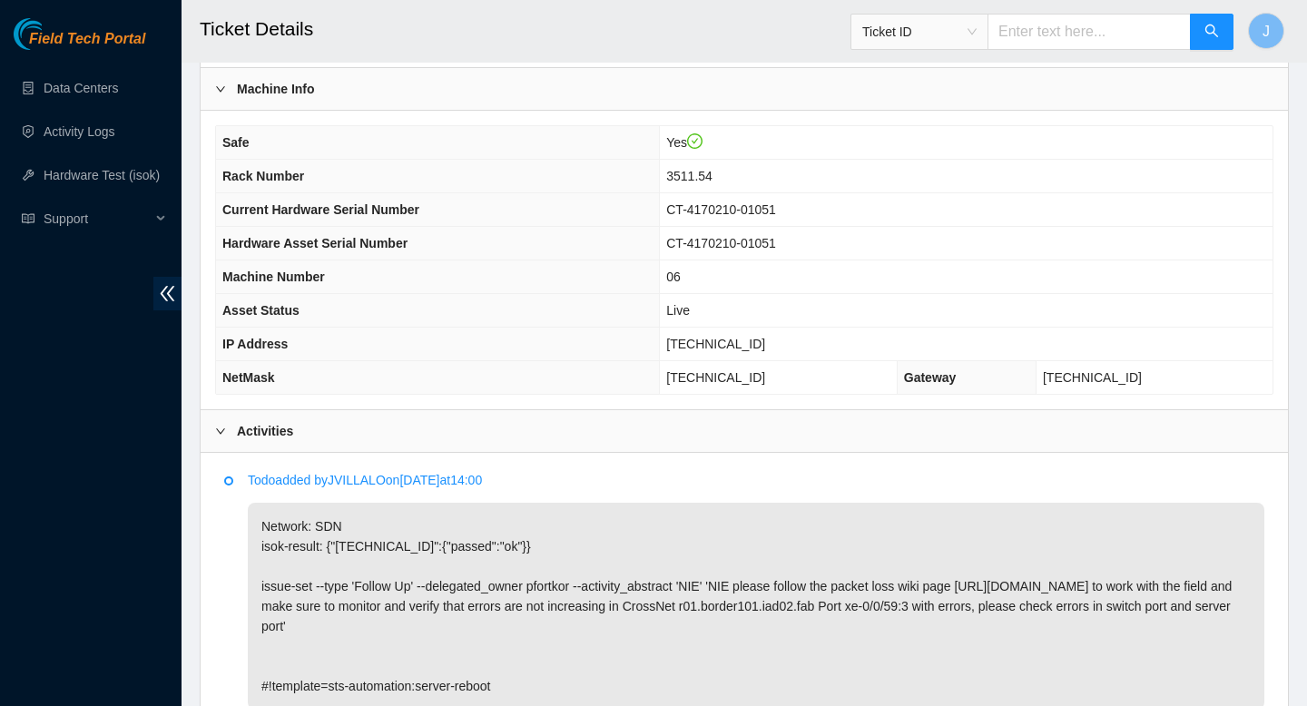
scroll to position [492, 0]
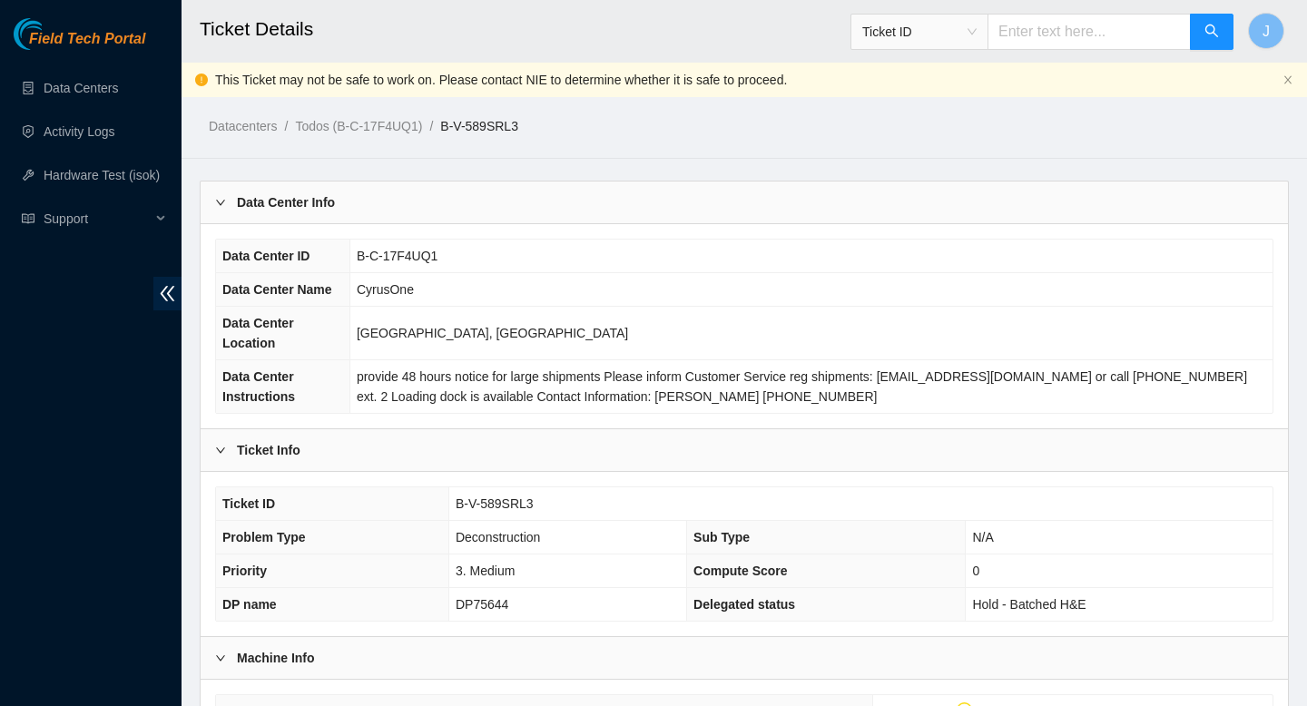
scroll to position [907, 0]
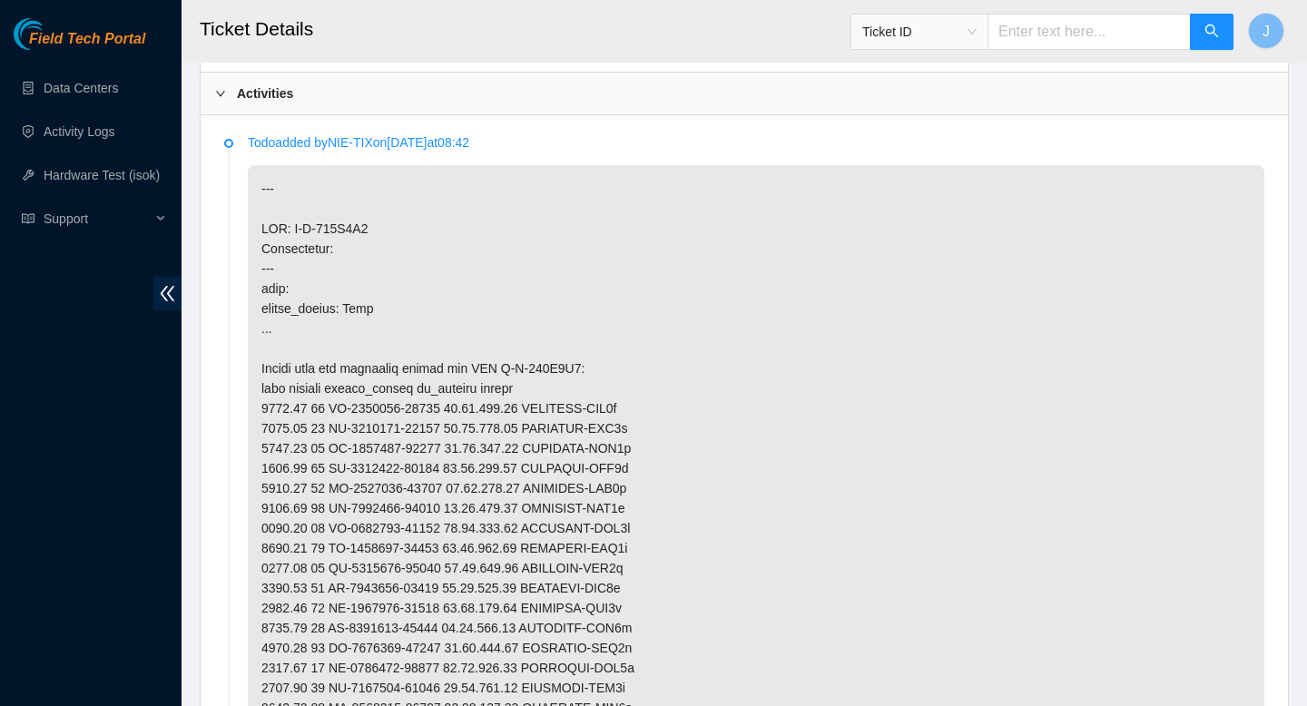
click at [357, 251] on p at bounding box center [756, 588] width 1017 height 846
drag, startPoint x: 384, startPoint y: 247, endPoint x: 294, endPoint y: 246, distance: 89.9
click at [294, 246] on p at bounding box center [756, 588] width 1017 height 846
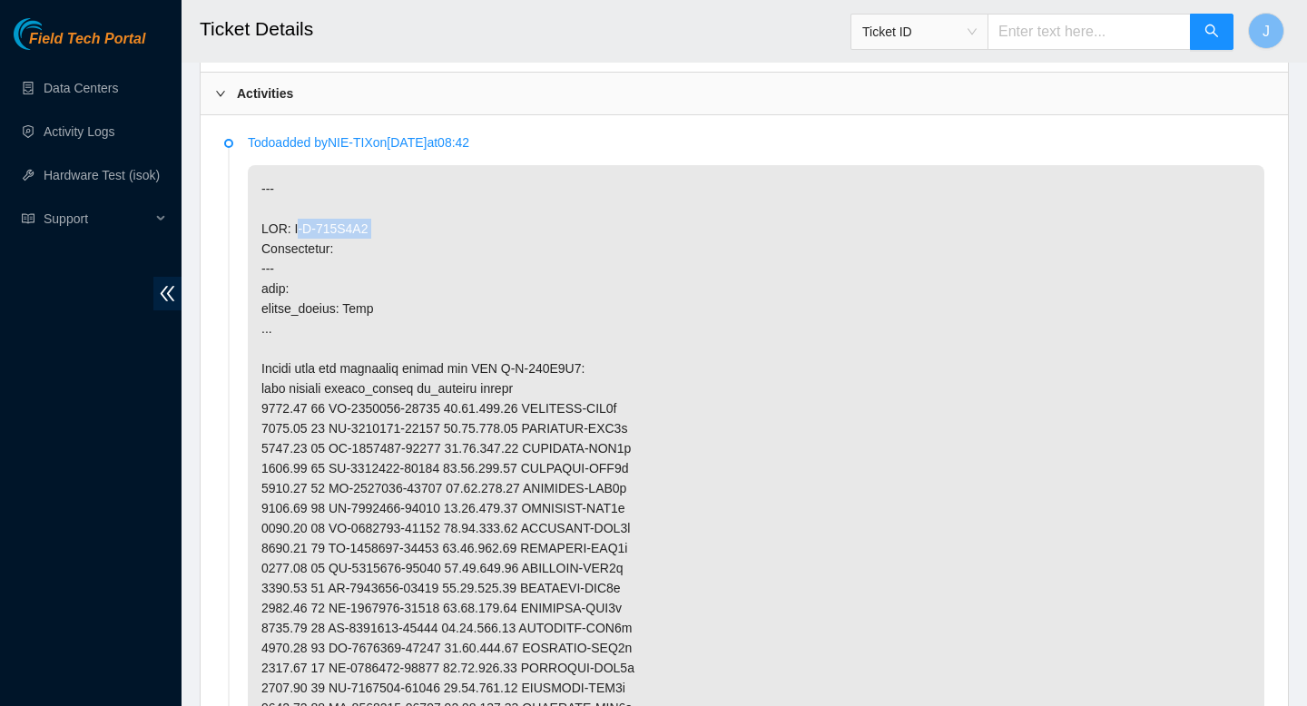
copy p "B-V-589K5Z9"
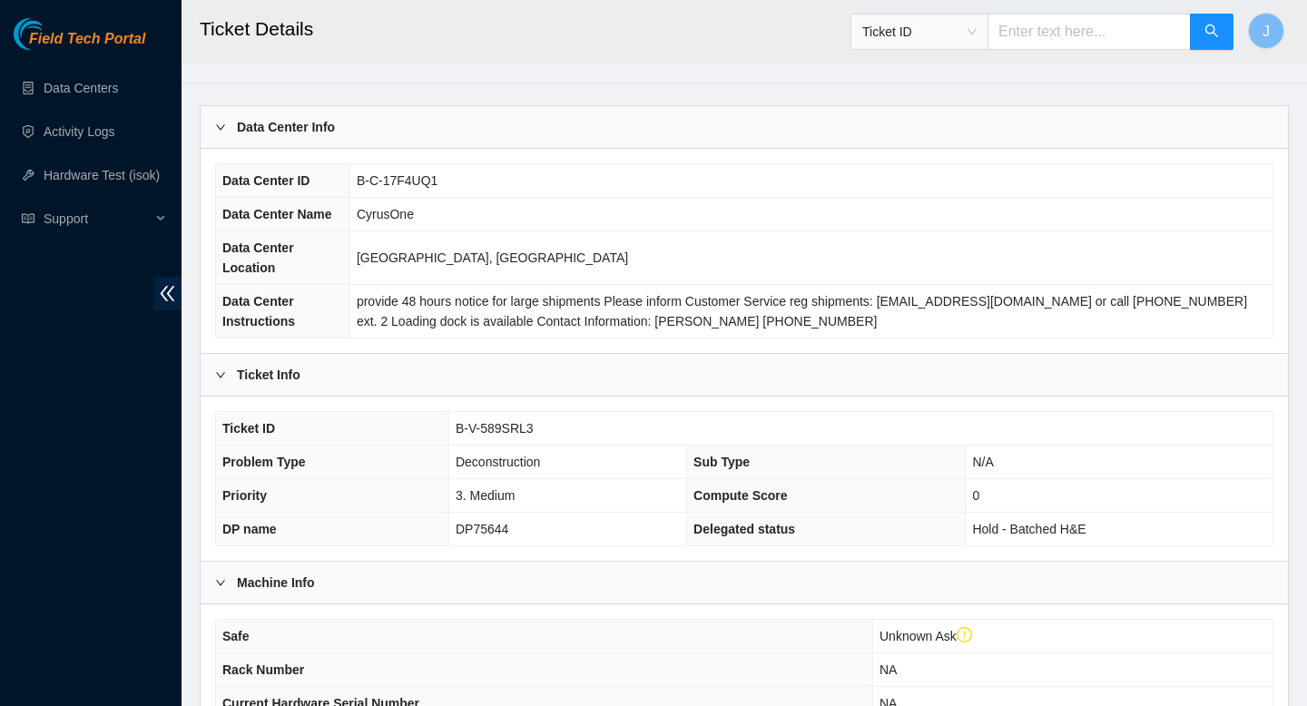
scroll to position [74, 0]
drag, startPoint x: 546, startPoint y: 433, endPoint x: 443, endPoint y: 432, distance: 103.5
click at [443, 432] on tr "Ticket ID B-V-589SRL3" at bounding box center [744, 431] width 1057 height 34
copy tr "B-V-589SRL3"
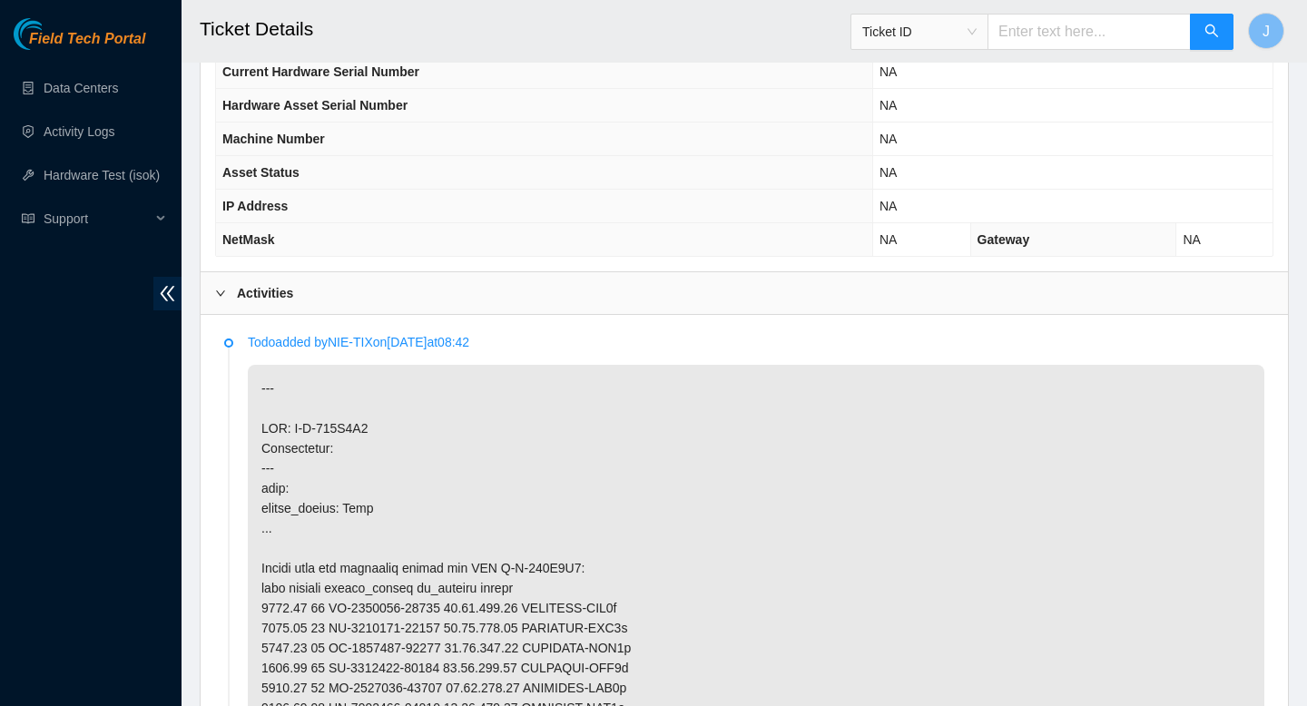
scroll to position [709, 0]
copy tr "B-V-589SRL3"
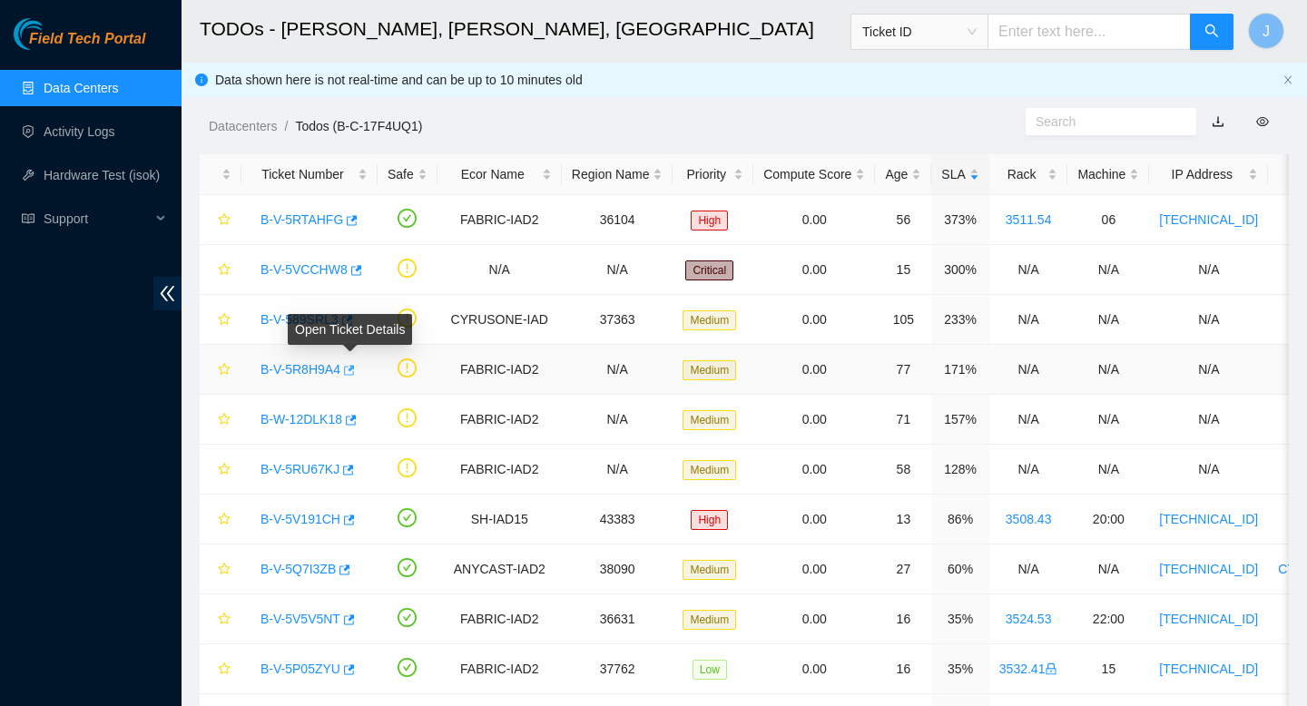
click at [355, 369] on icon "button" at bounding box center [349, 370] width 11 height 10
click at [354, 370] on icon "button" at bounding box center [347, 370] width 13 height 13
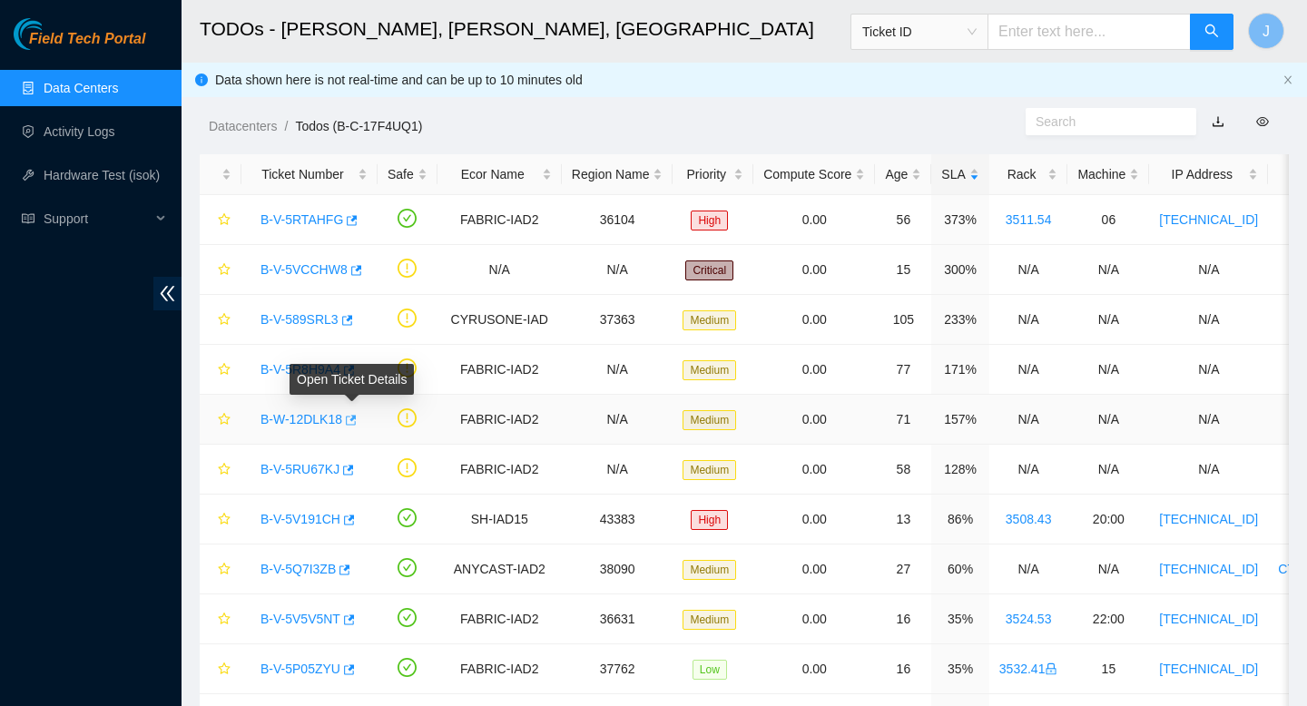
click at [356, 425] on icon "button" at bounding box center [349, 420] width 13 height 13
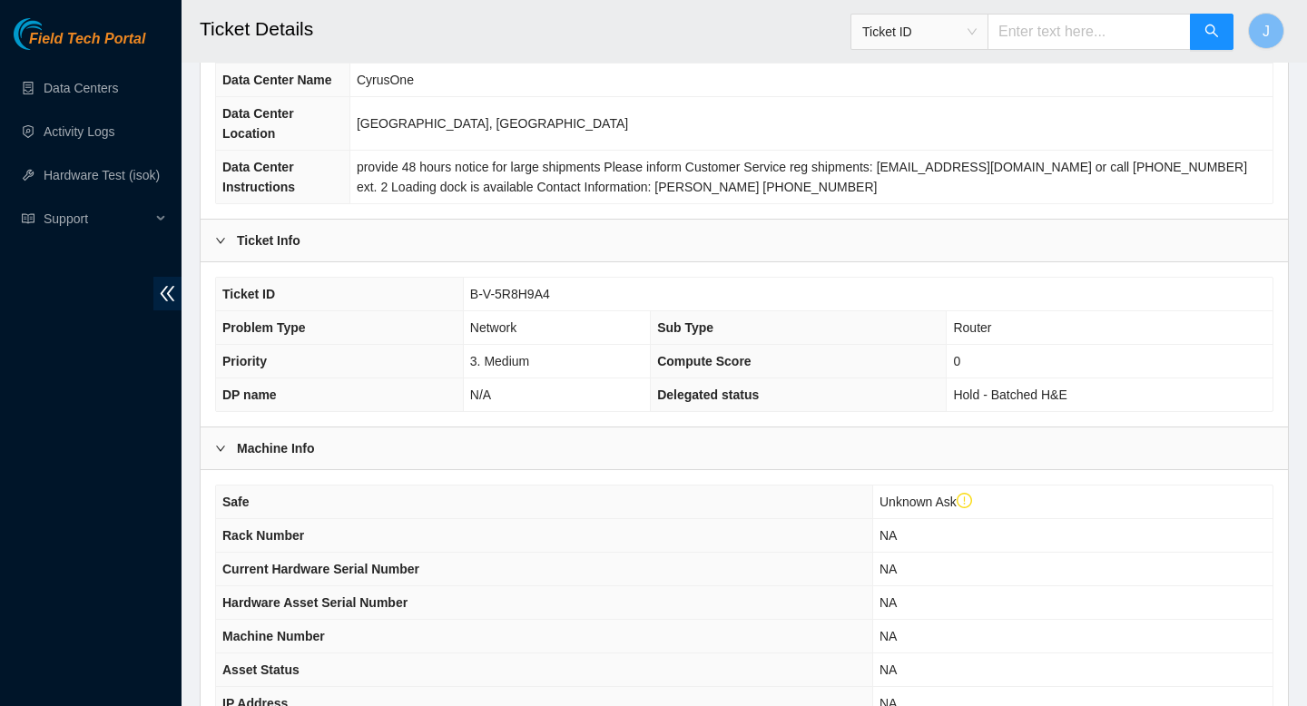
scroll to position [500, 0]
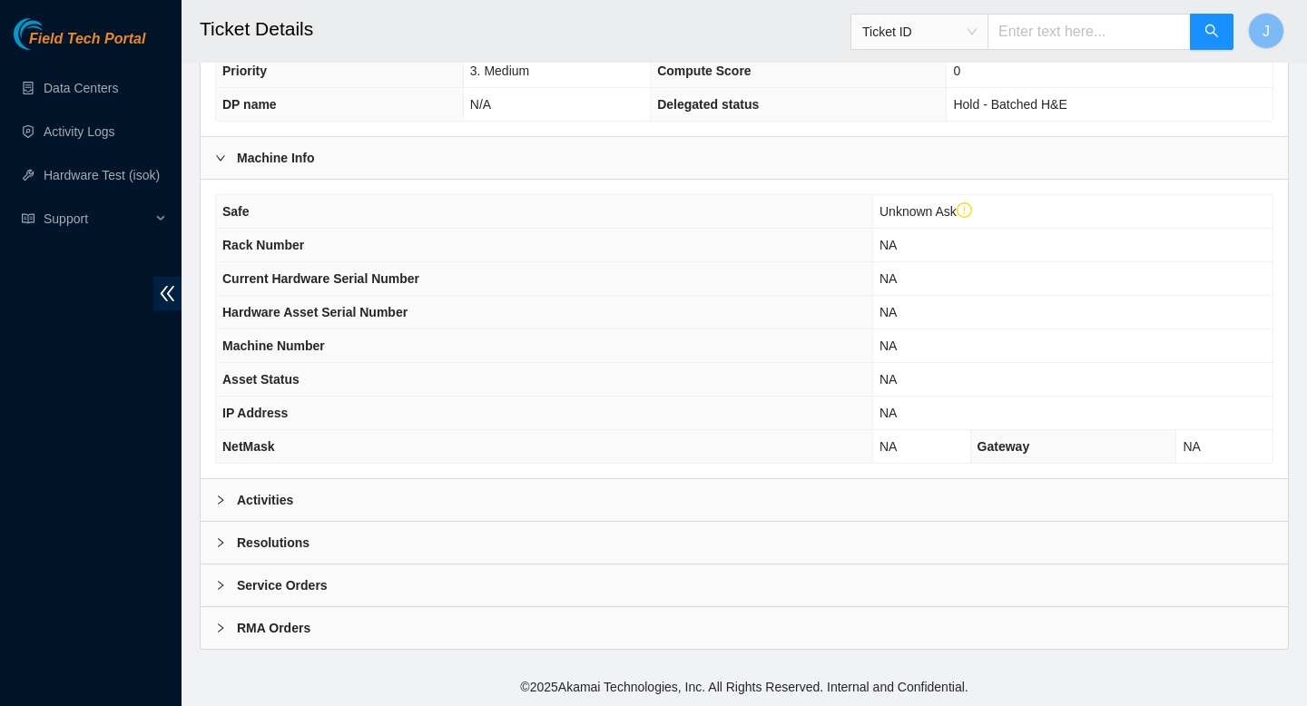
click at [551, 503] on div "Activities" at bounding box center [745, 500] width 1088 height 42
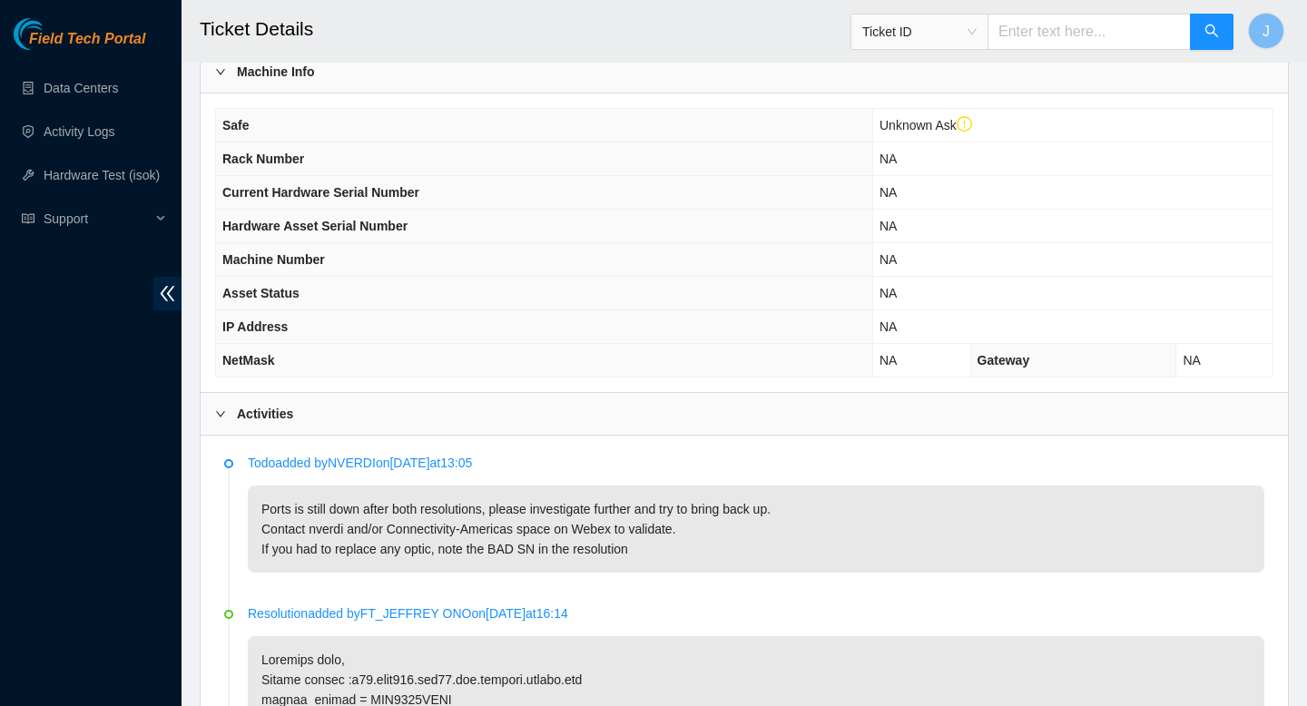
scroll to position [585, 0]
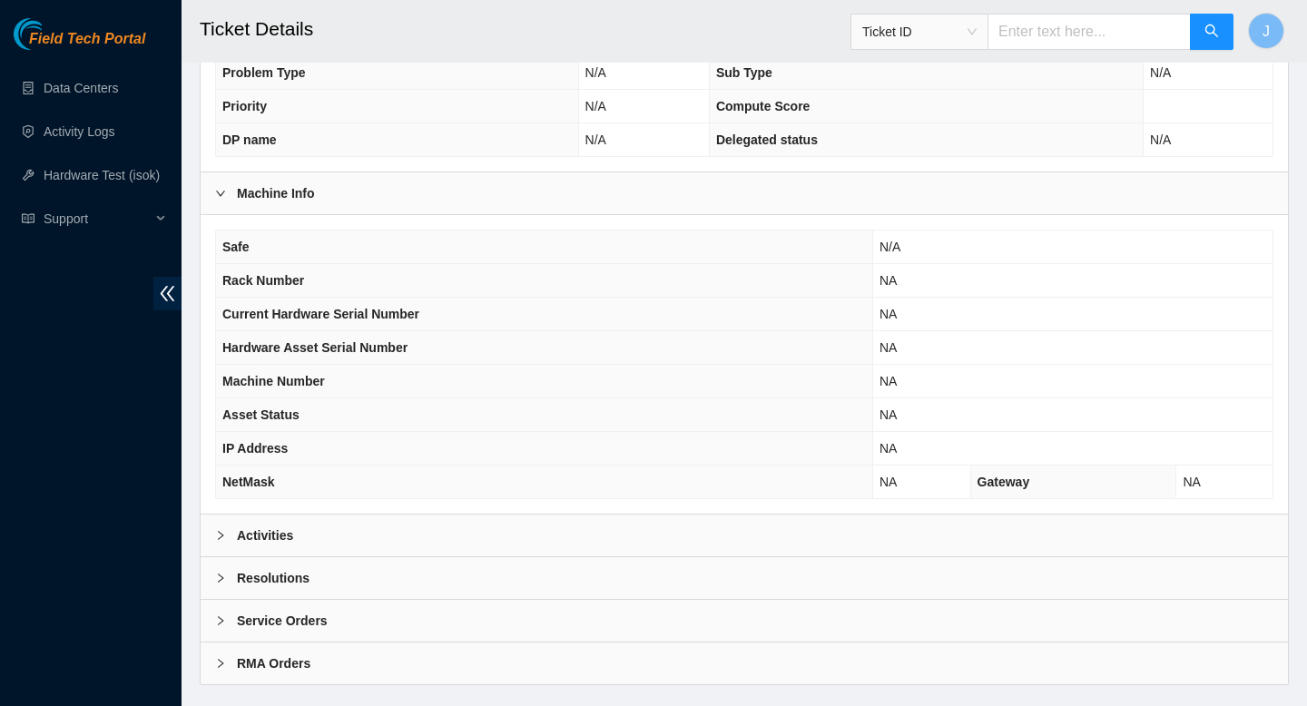
scroll to position [445, 0]
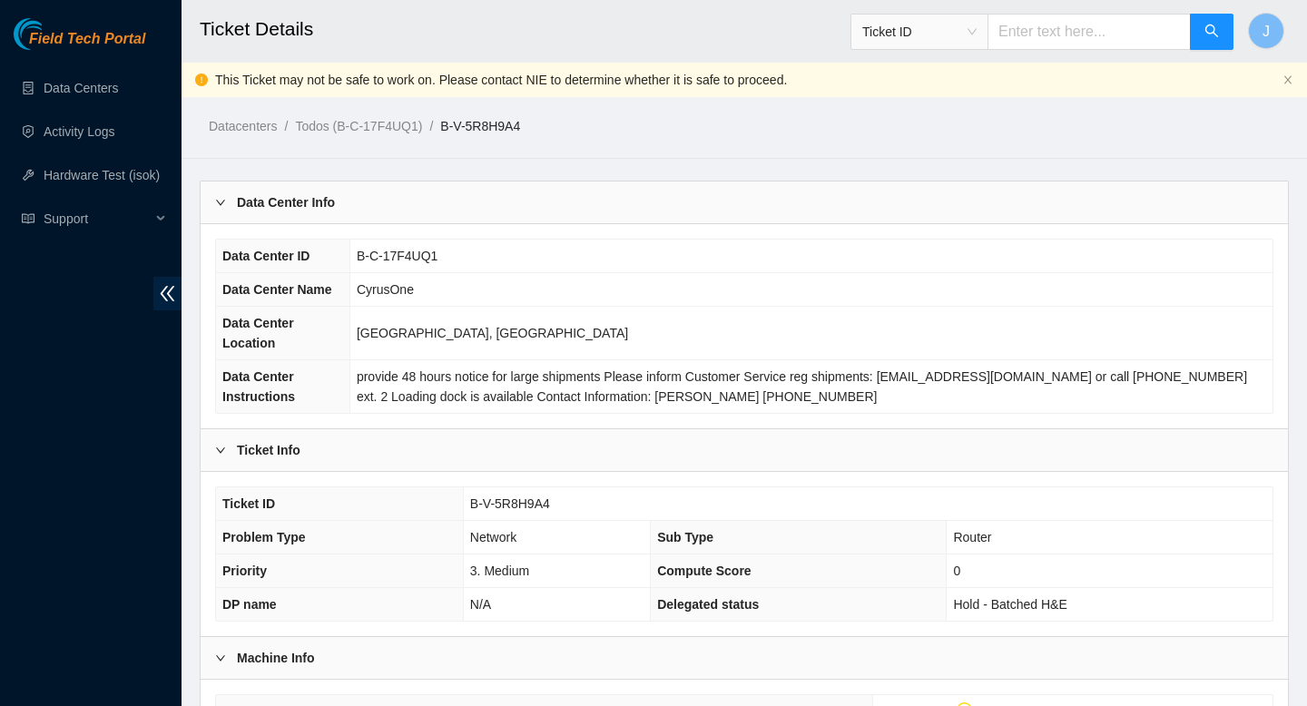
scroll to position [585, 0]
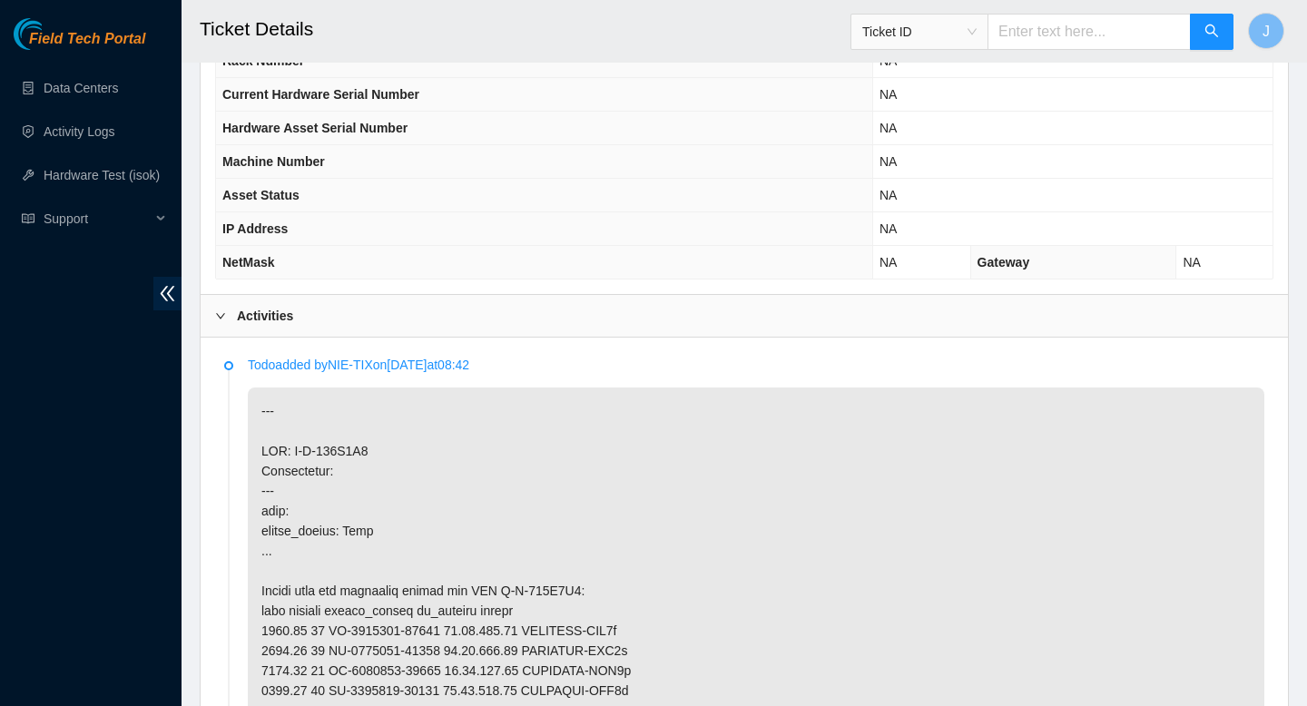
scroll to position [723, 0]
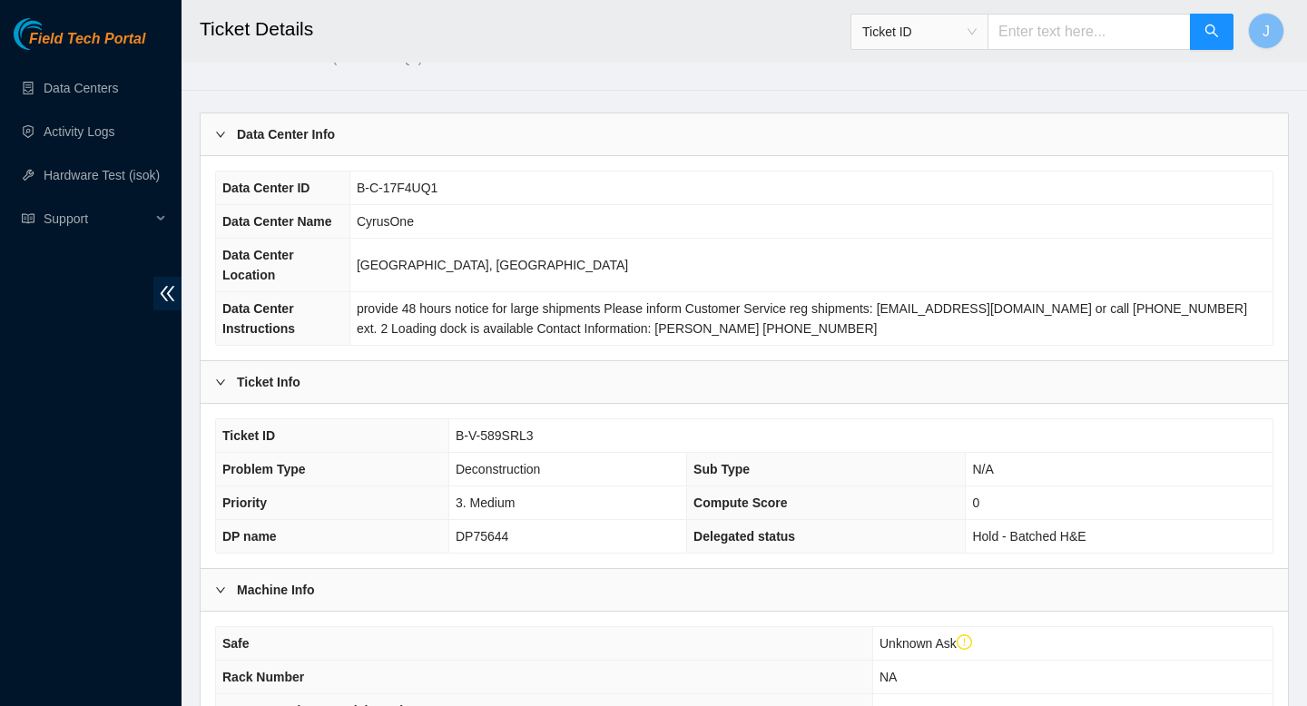
scroll to position [69, 0]
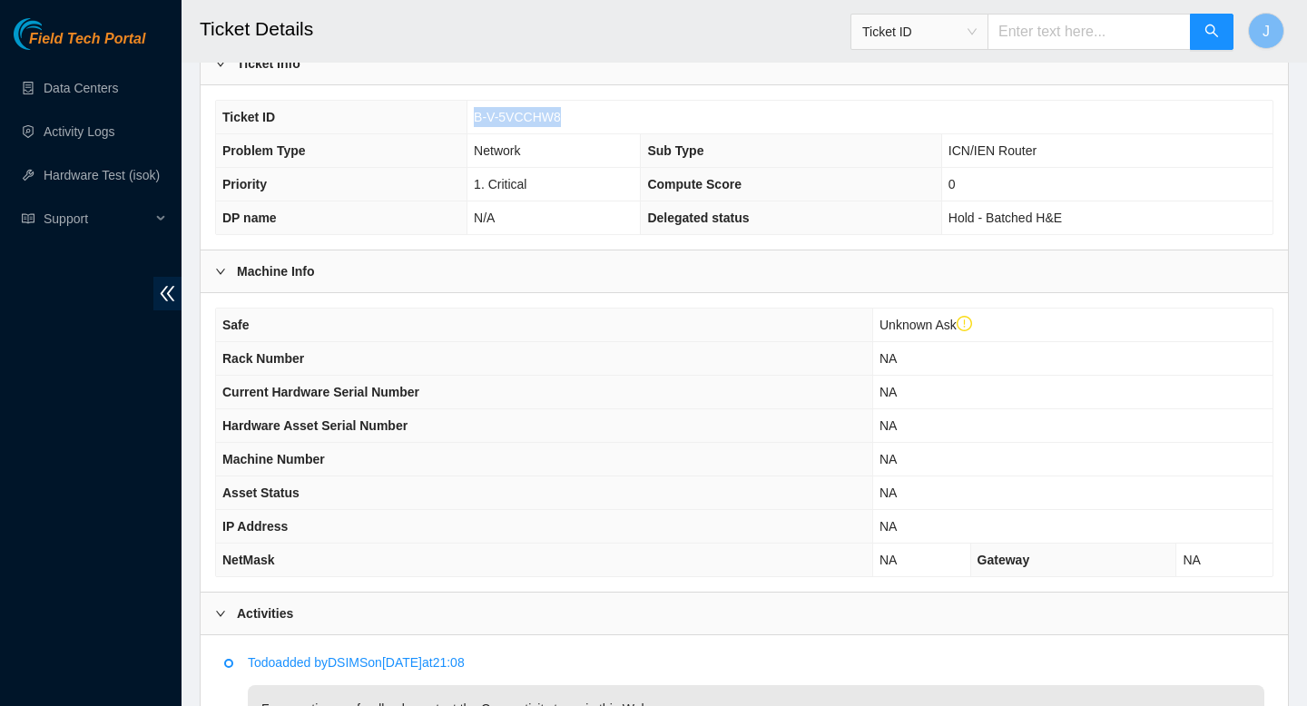
scroll to position [959, 0]
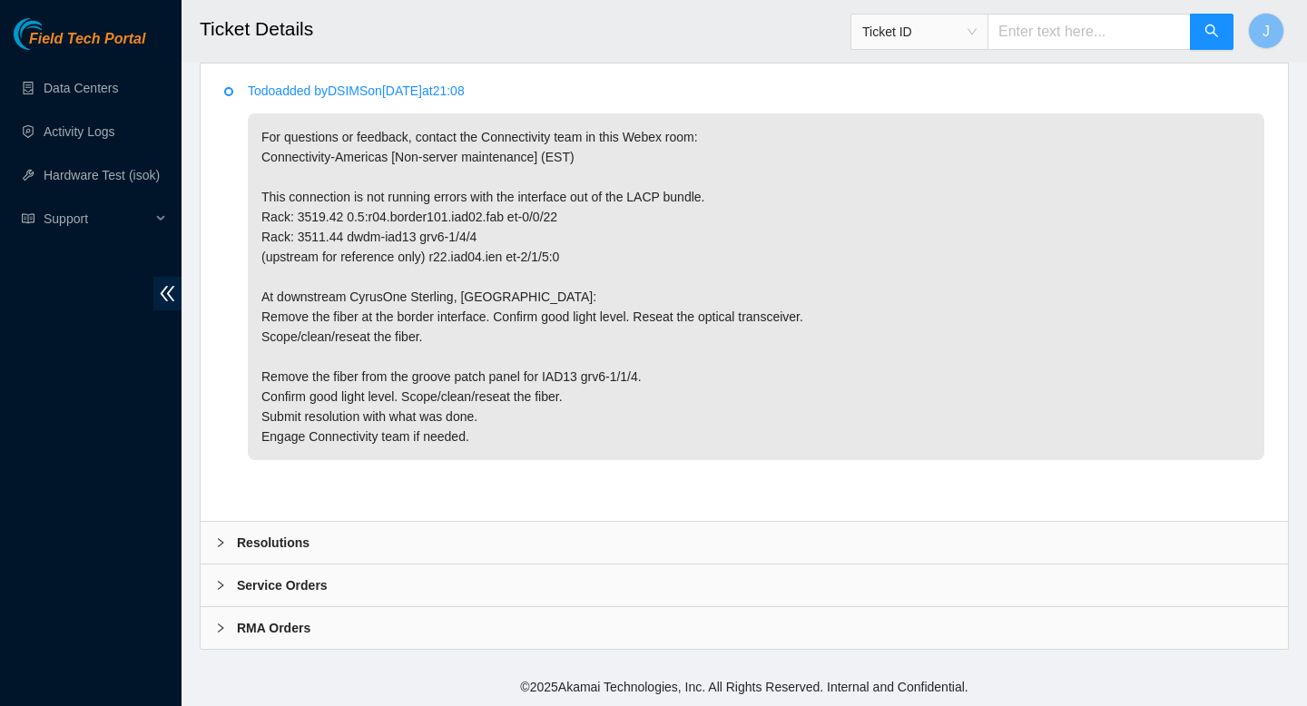
click at [305, 533] on b "Resolutions" at bounding box center [273, 543] width 73 height 20
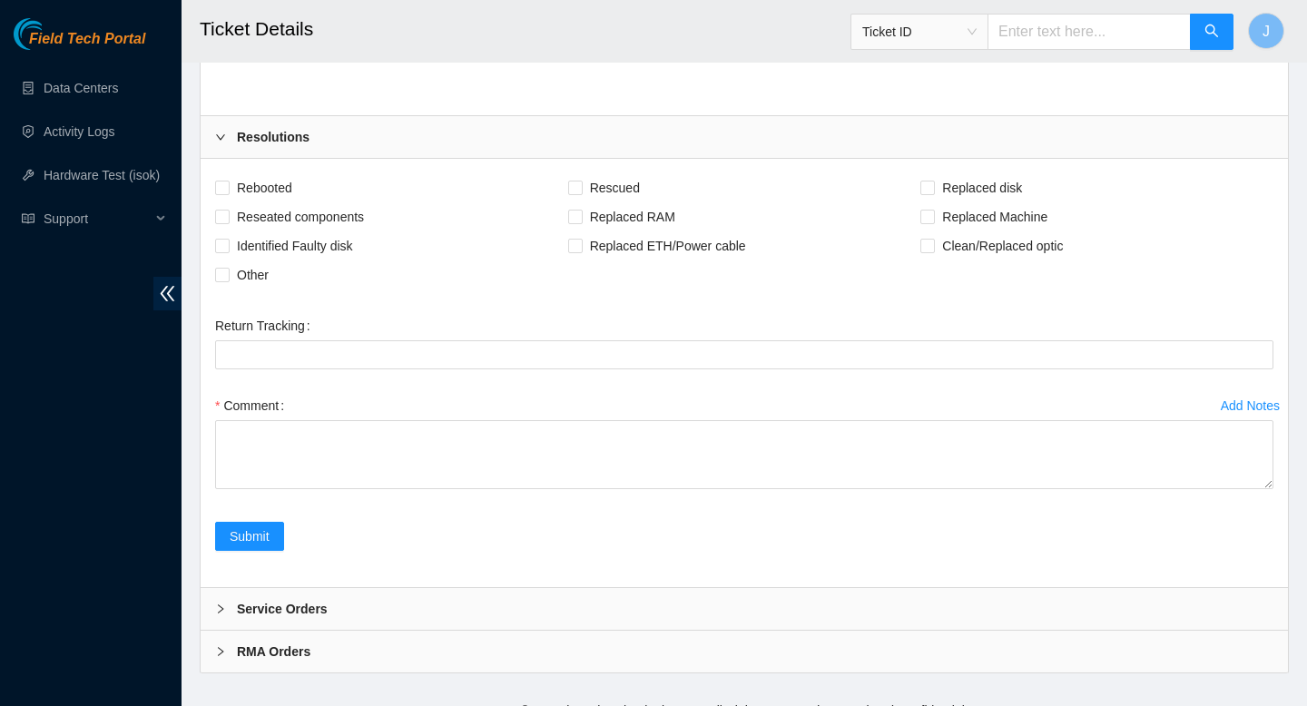
scroll to position [1388, 0]
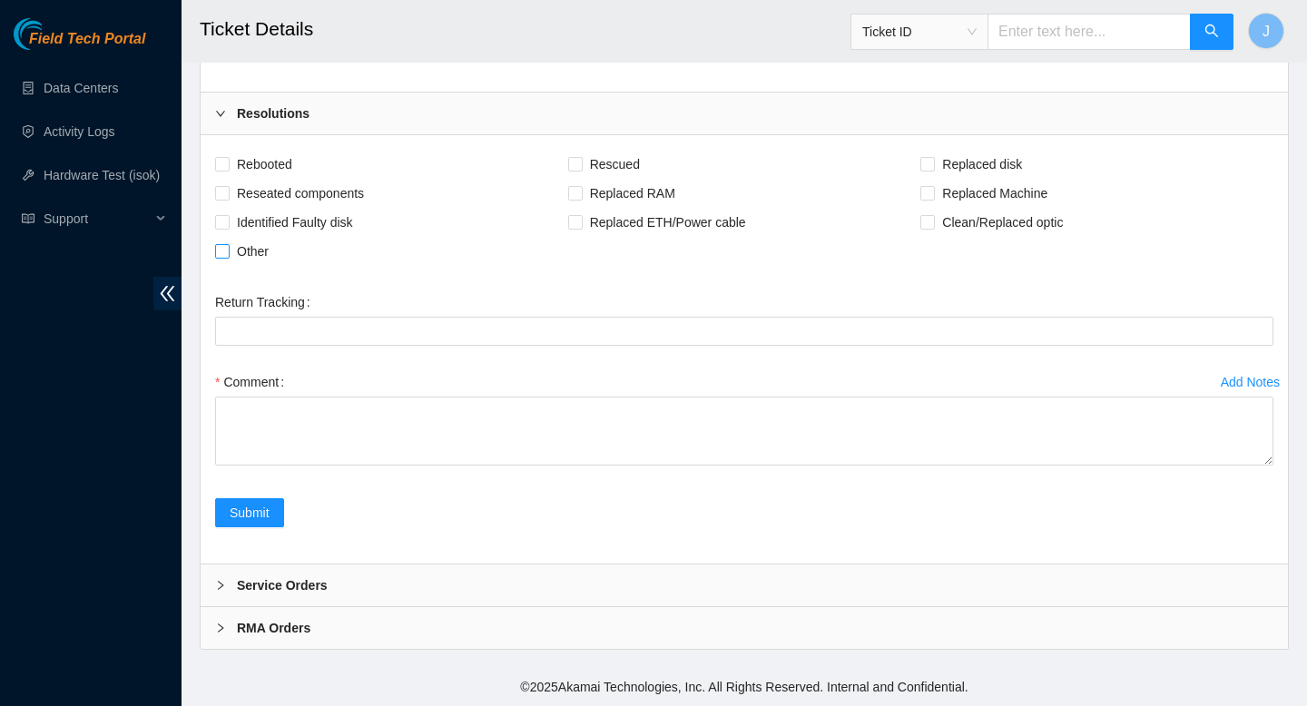
click at [222, 252] on input "Other" at bounding box center [221, 250] width 13 height 13
checkbox input "true"
click at [222, 188] on input "Reseated components" at bounding box center [221, 192] width 13 height 13
checkbox input "true"
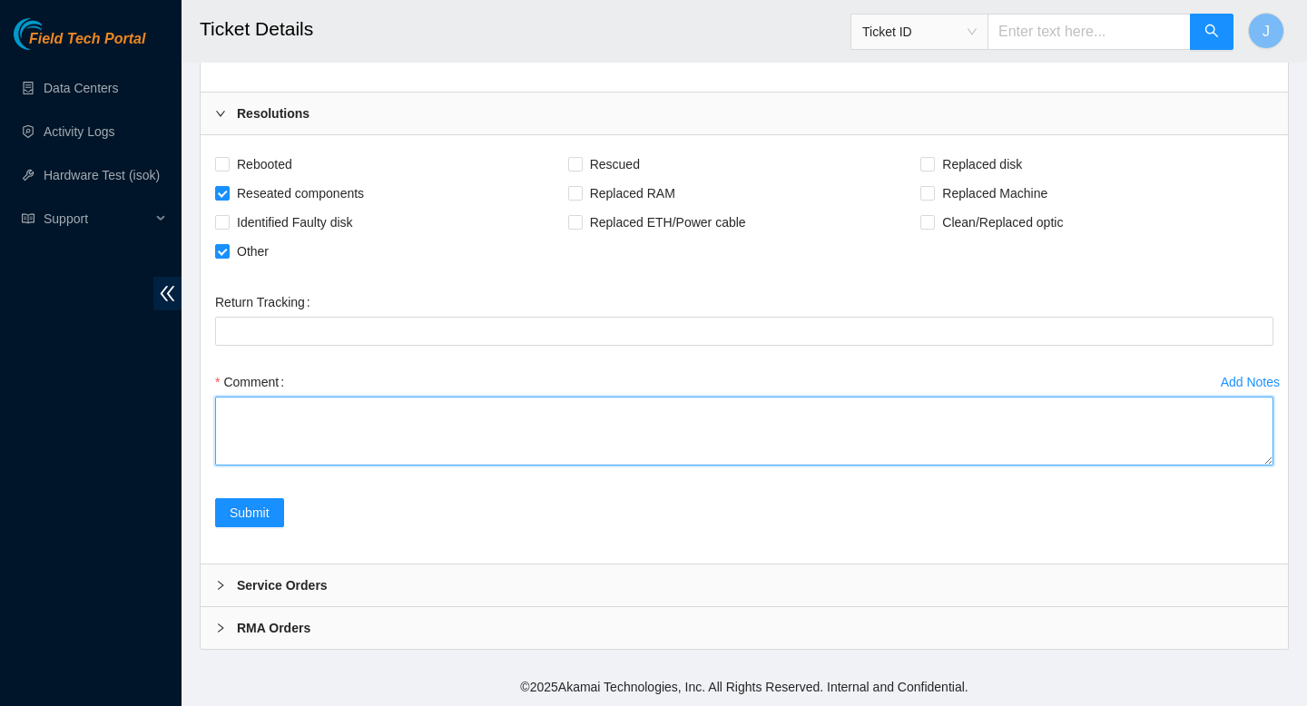
click at [416, 417] on textarea "Comment" at bounding box center [744, 431] width 1058 height 69
type textarea "verified Path scoped, cleaned and reseated path meaured light at the GRV PP, ~6…"
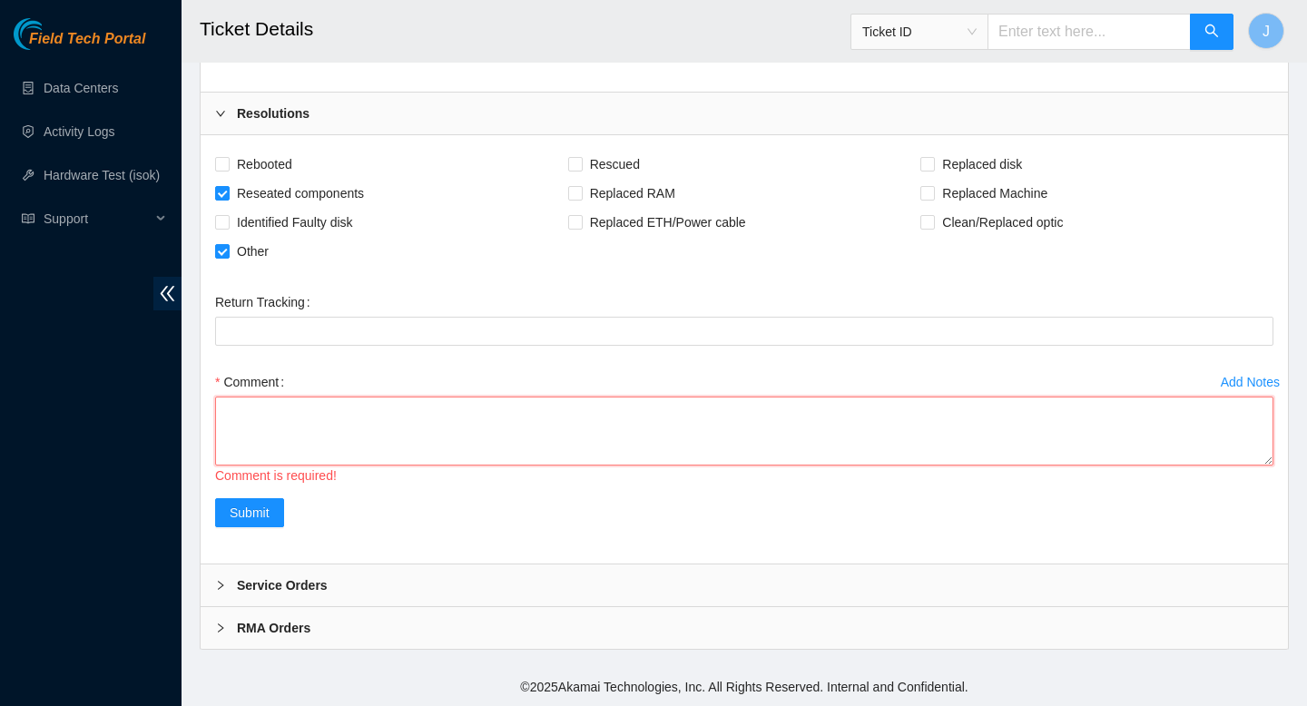
paste textarea "Cleaned, scoped, reseated entire path prior to beginning border port light was …"
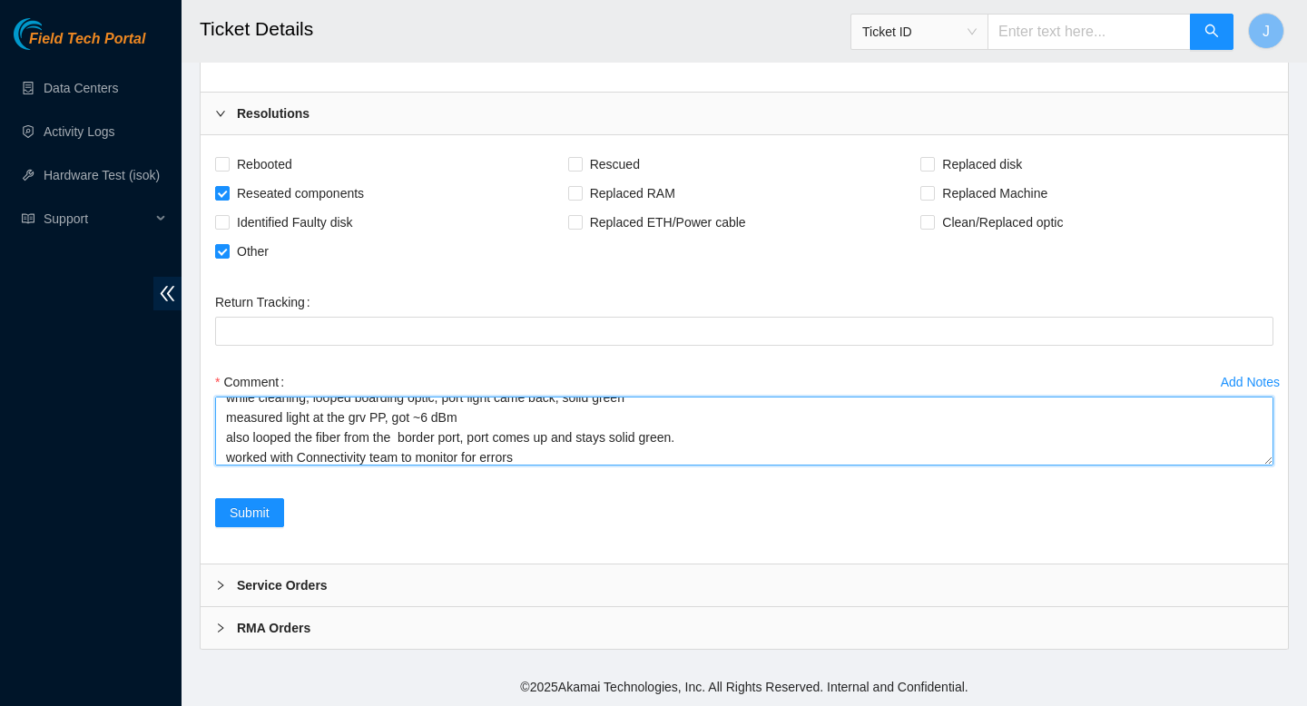
scroll to position [80, 0]
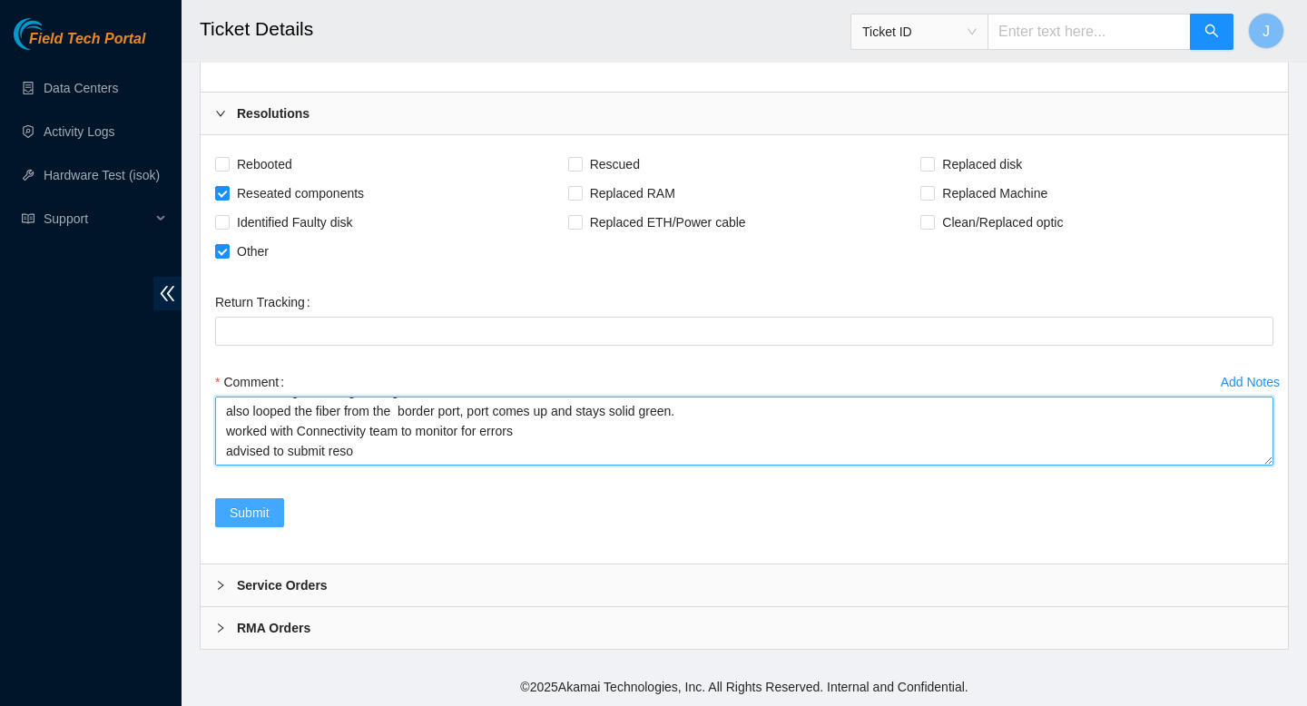
type textarea "Cleaned, scoped, reseated entire path prior to beginning border port light was …"
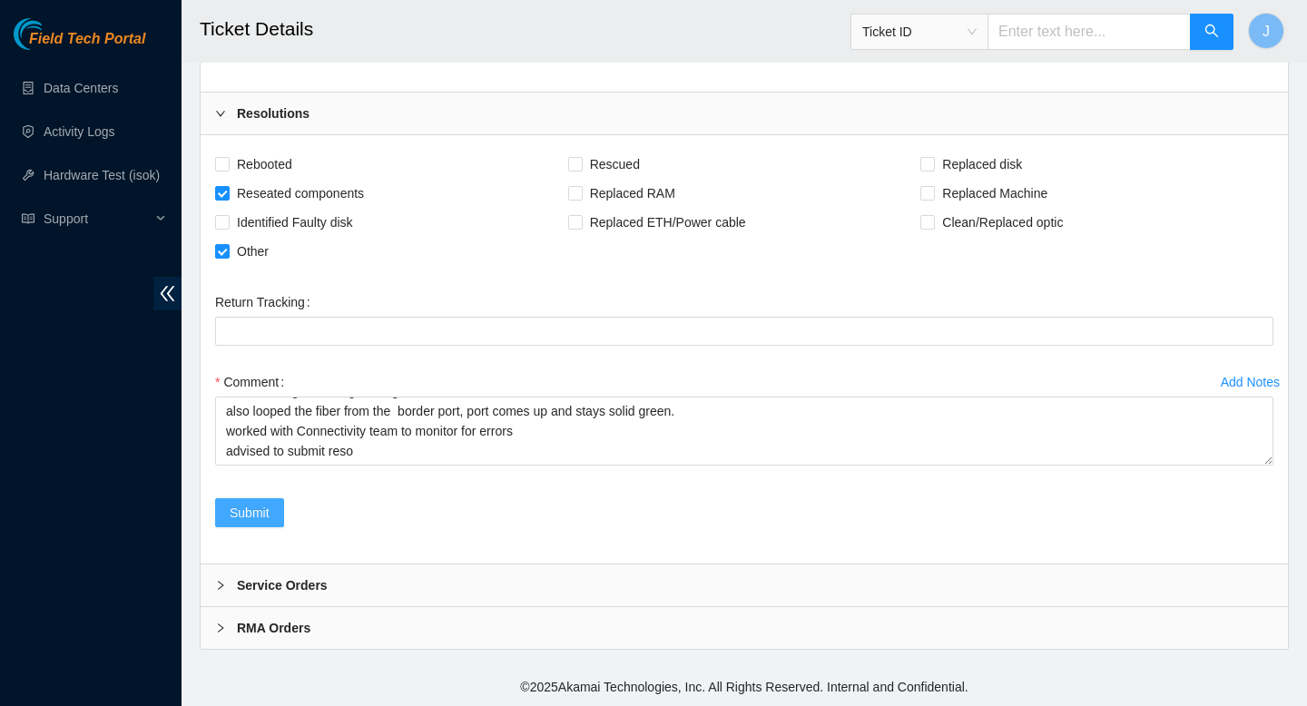
click at [253, 518] on span "Submit" at bounding box center [250, 513] width 40 height 20
